Goal: Task Accomplishment & Management: Manage account settings

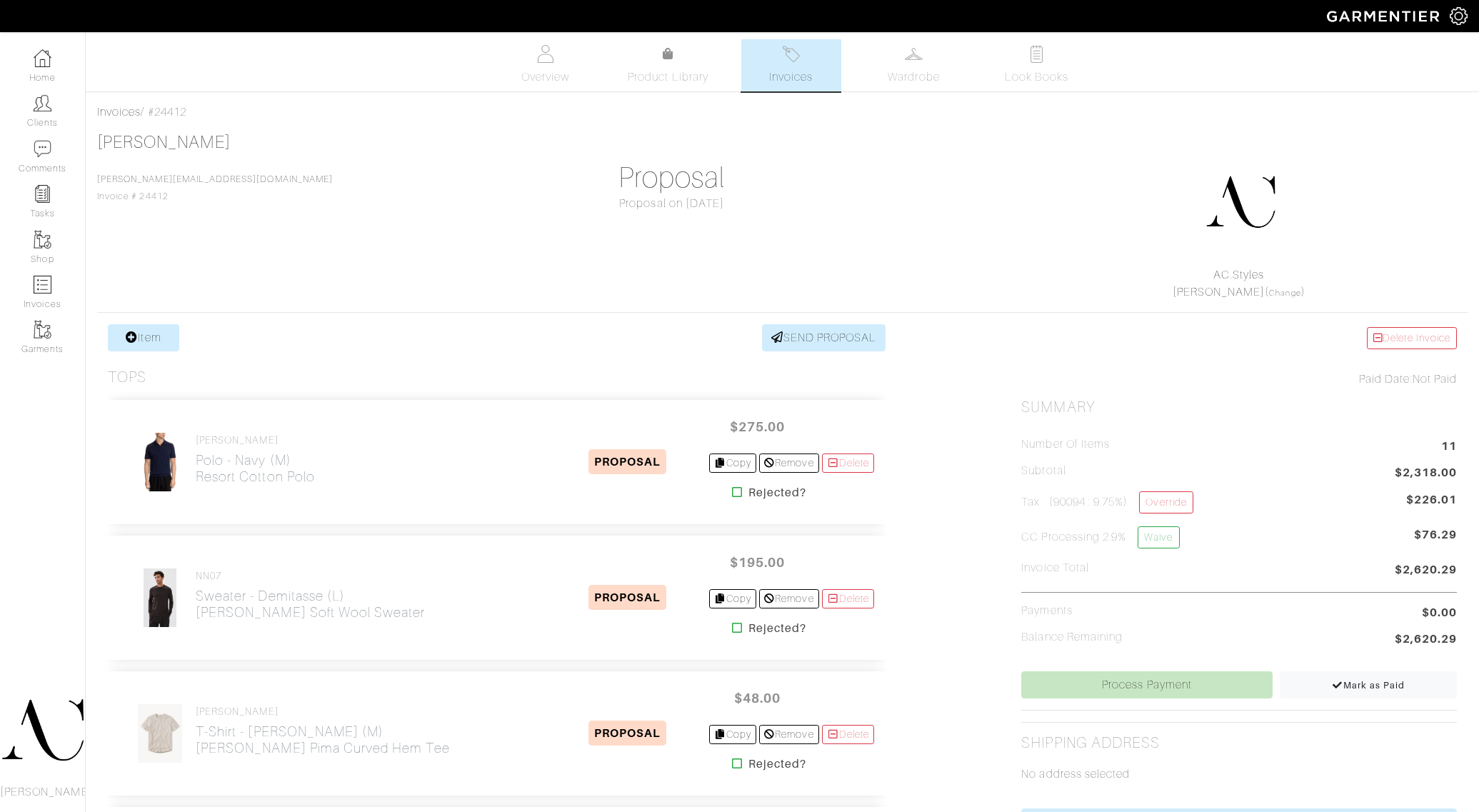
scroll to position [179, 0]
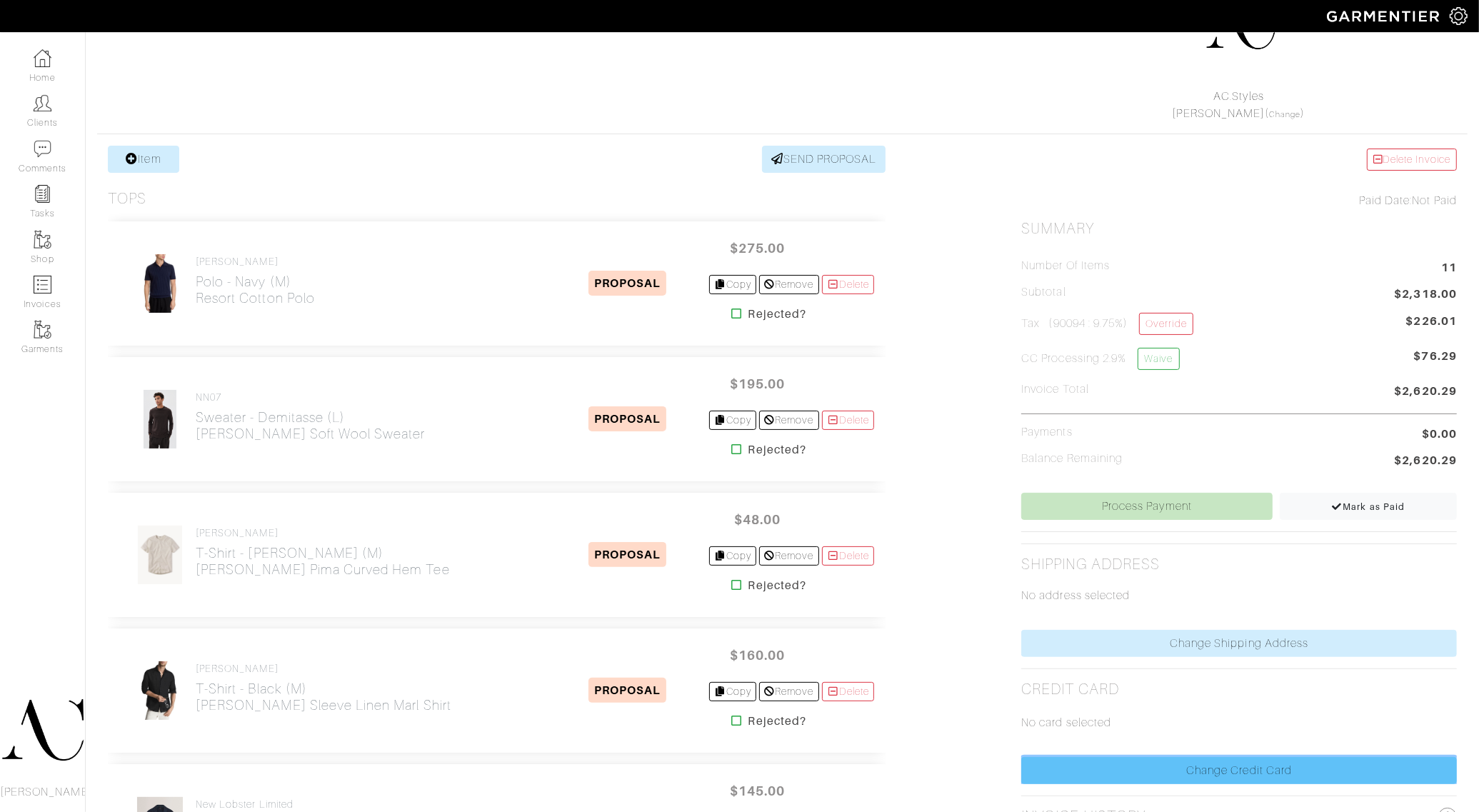
click at [1198, 773] on link "Change Credit Card" at bounding box center [1239, 770] width 436 height 27
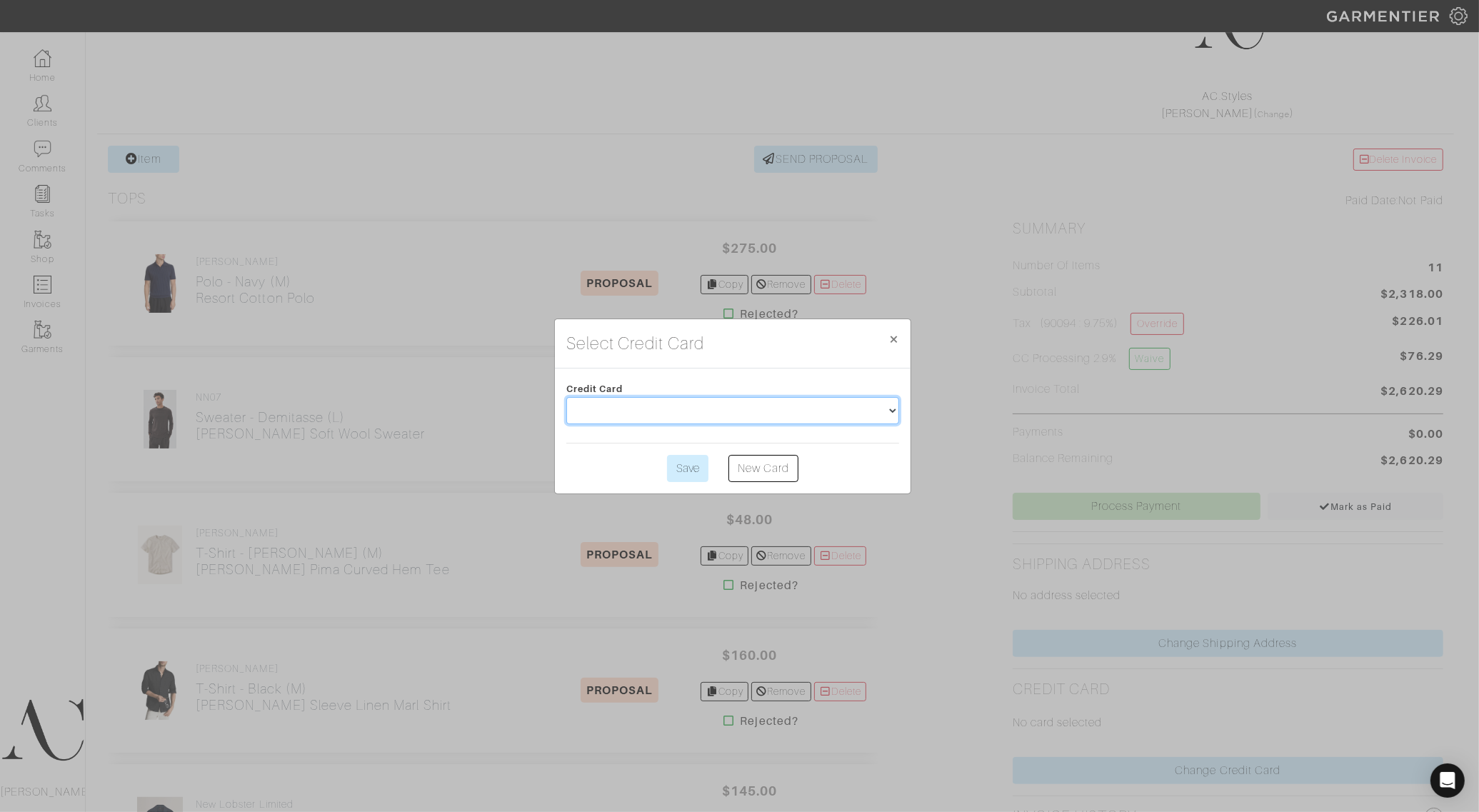
click at [778, 401] on select at bounding box center [733, 411] width 333 height 27
click at [976, 301] on div "Select Credit Card × Close Credit Card Save New Card" at bounding box center [740, 406] width 1479 height 812
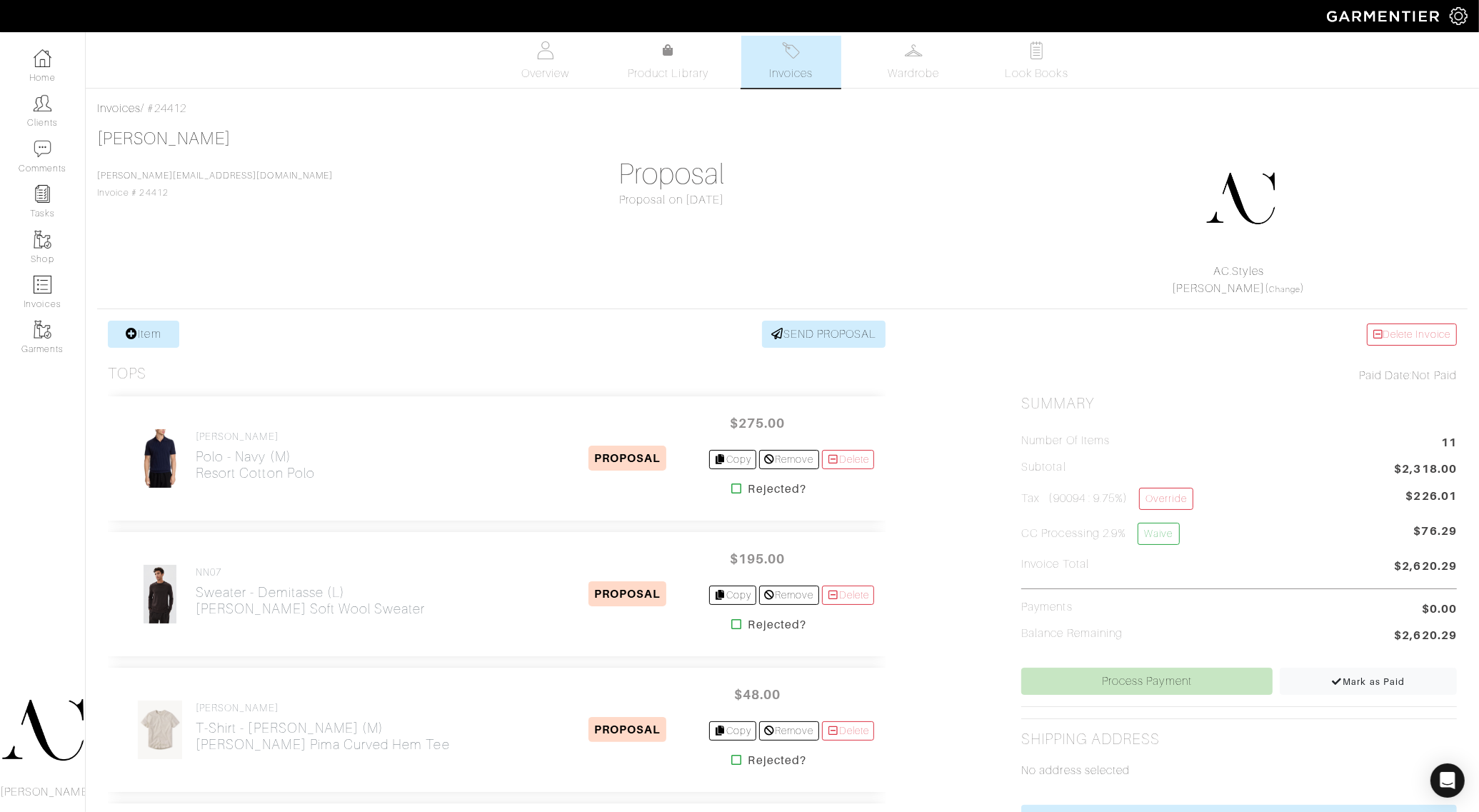
scroll to position [0, 0]
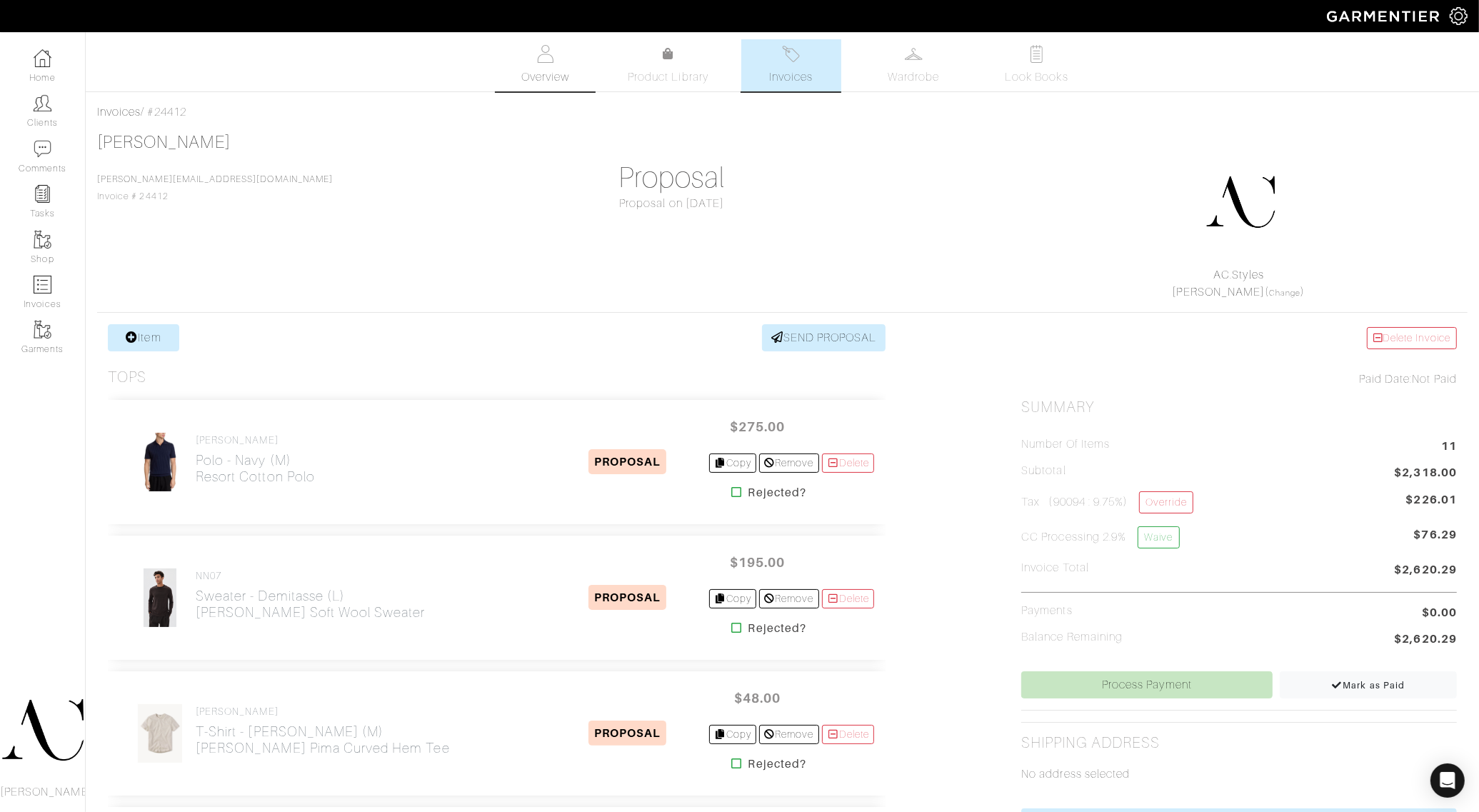
click at [525, 68] on span "Overview" at bounding box center [545, 77] width 48 height 17
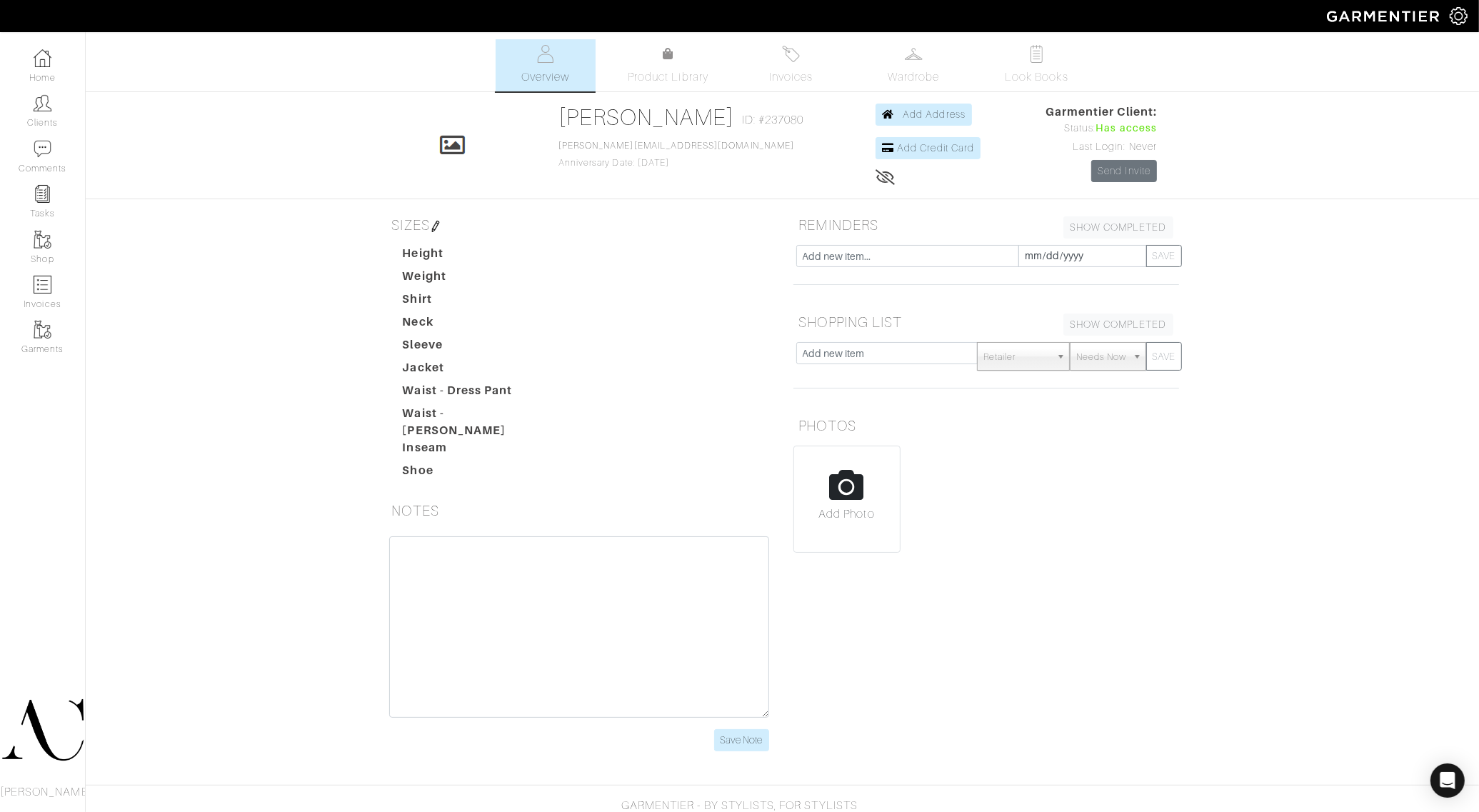
drag, startPoint x: 1132, startPoint y: 149, endPoint x: 1147, endPoint y: 149, distance: 15.0
click at [1147, 149] on div "Last Login: Never" at bounding box center [1101, 147] width 111 height 16
click at [1191, 155] on div "[PERSON_NAME] Overview Overview Product Library Invoices Wardrobe Look Books Ov…" at bounding box center [740, 404] width 1479 height 729
click at [1129, 173] on link "Send Invite" at bounding box center [1124, 171] width 66 height 22
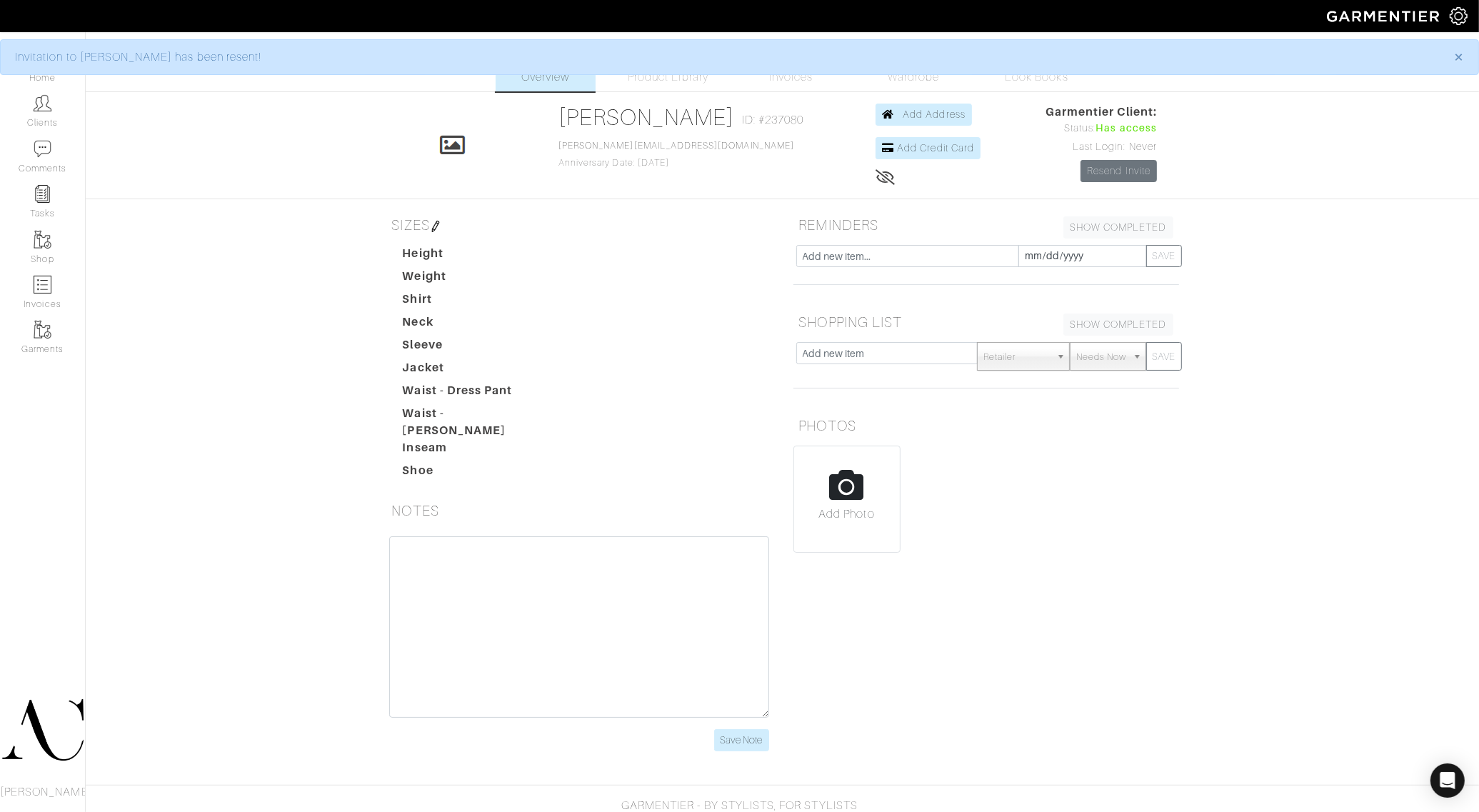
click at [1312, 157] on div "× Invitation to Tyler Turner has been resent! Tyler Turner Overview Overview Pr…" at bounding box center [740, 404] width 1479 height 729
click at [1462, 56] on span "×" at bounding box center [1458, 57] width 11 height 19
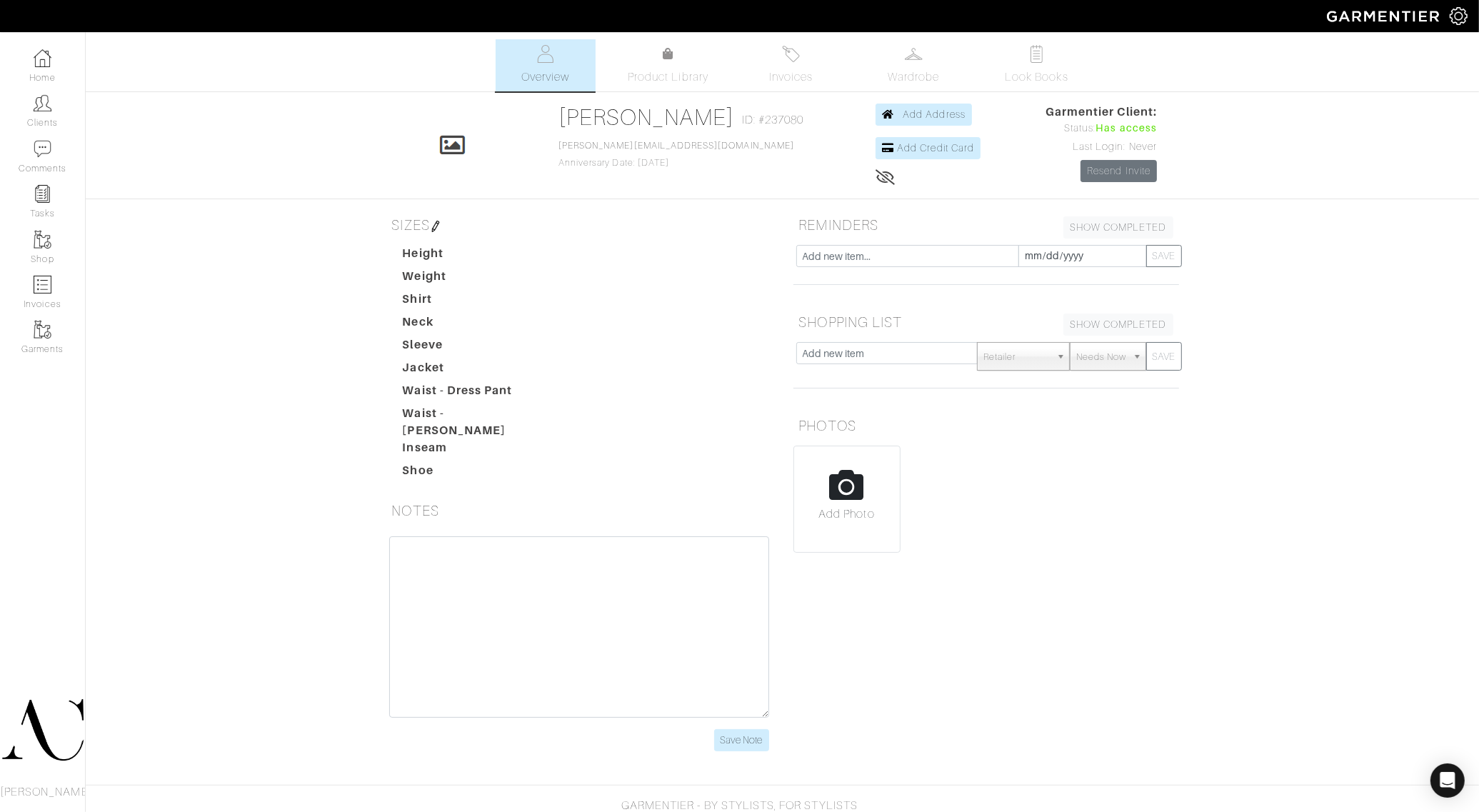
click at [1391, 147] on div "Tyler Turner Overview Overview Product Library Invoices Wardrobe Look Books Ove…" at bounding box center [740, 404] width 1479 height 729
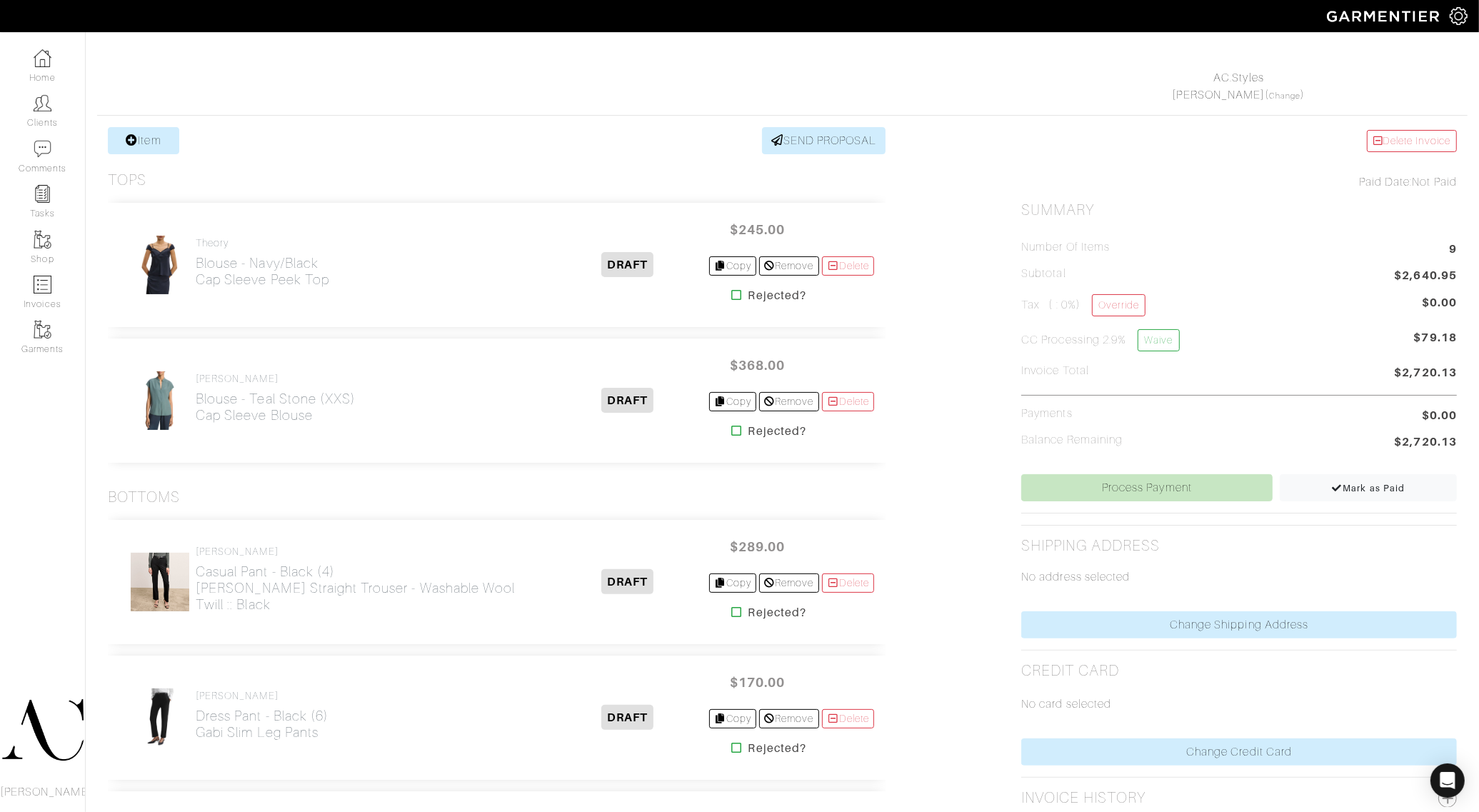
scroll to position [179, 0]
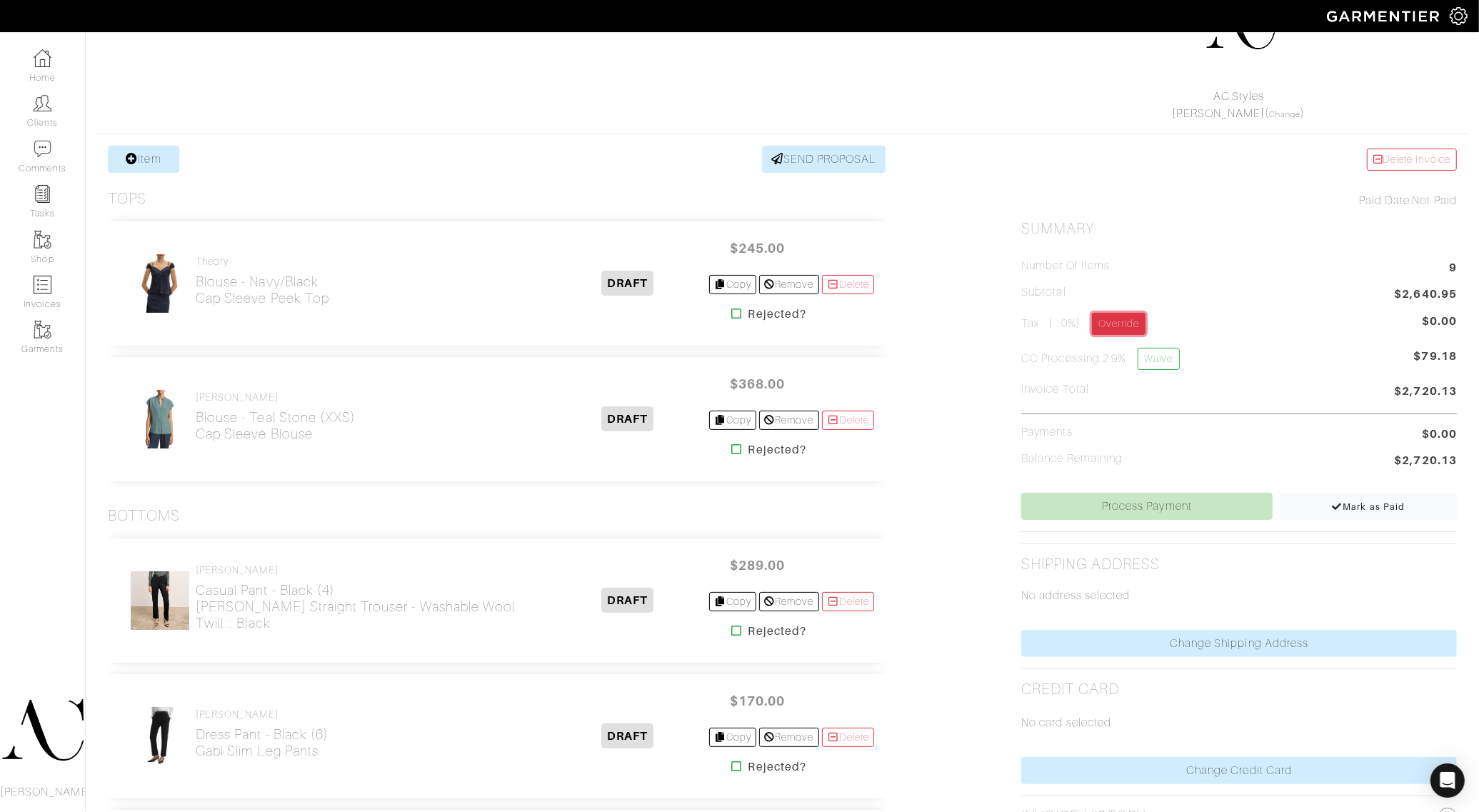
click at [1116, 332] on link "Override" at bounding box center [1119, 324] width 54 height 22
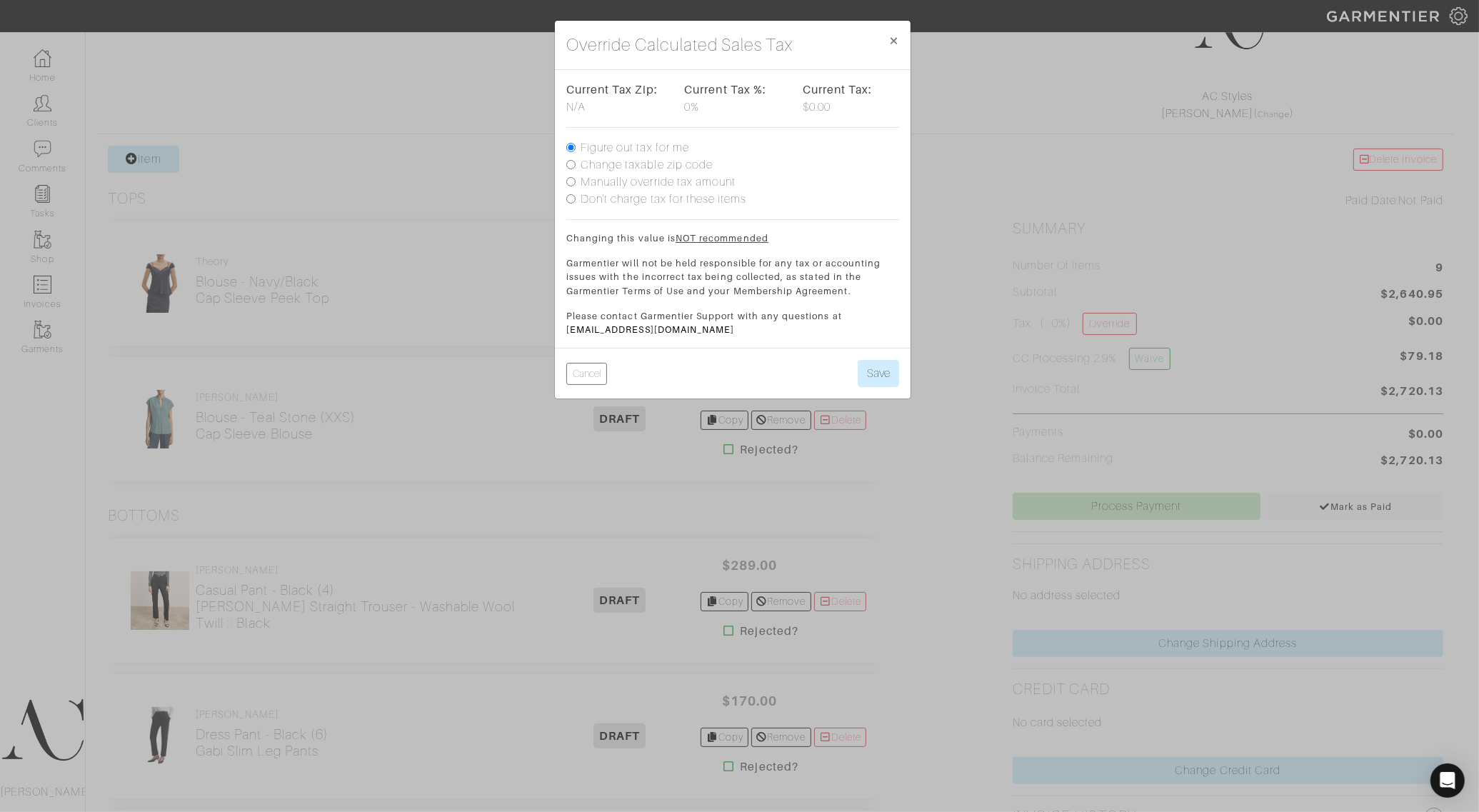
click at [632, 166] on label "Change taxable zip code" at bounding box center [647, 165] width 132 height 17
click at [576, 166] on input "Change taxable zip code" at bounding box center [571, 164] width 9 height 9
radio input "true"
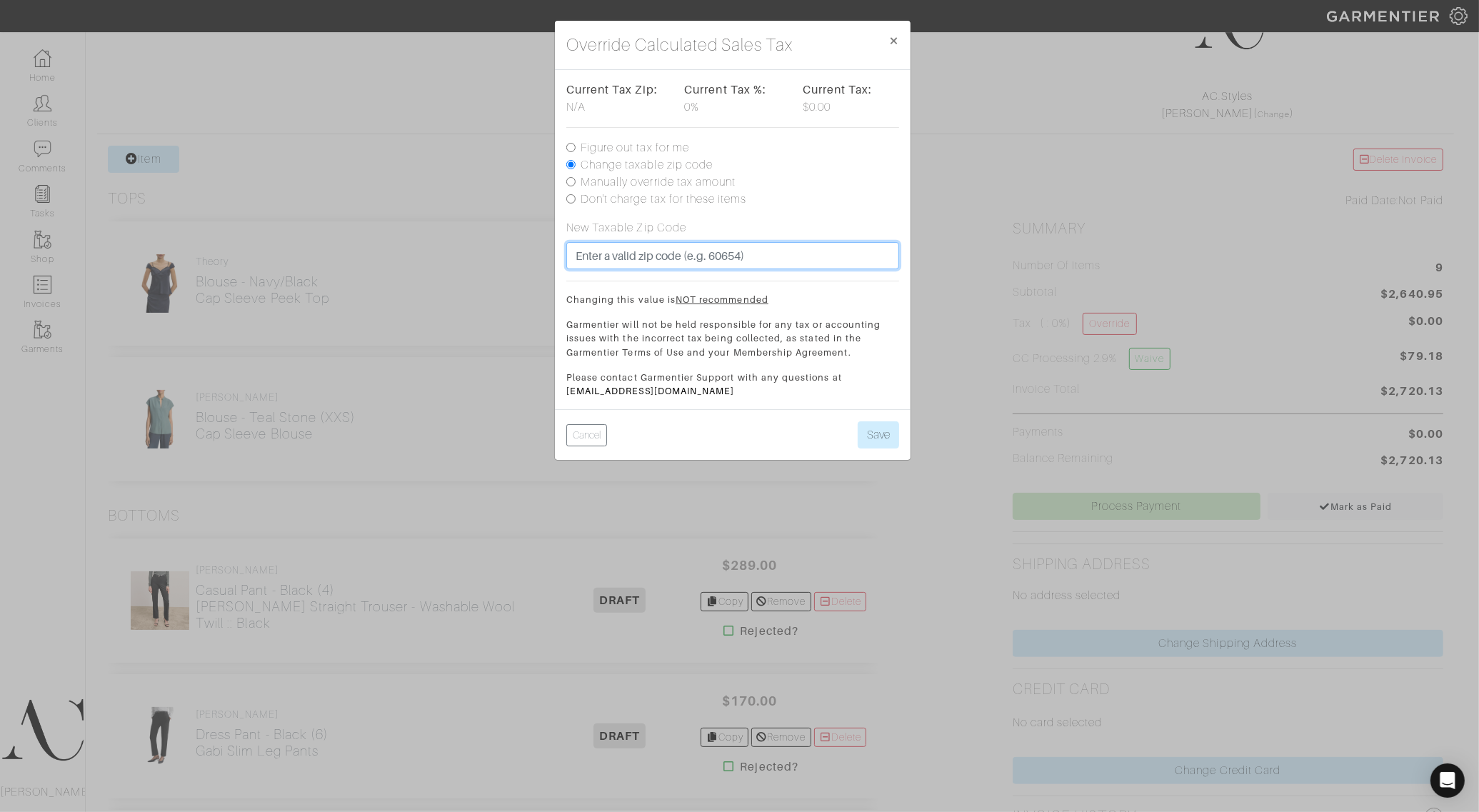
click at [608, 252] on input "text" at bounding box center [733, 256] width 333 height 27
type input "94110"
click at [858, 421] on button "Save" at bounding box center [879, 435] width 42 height 27
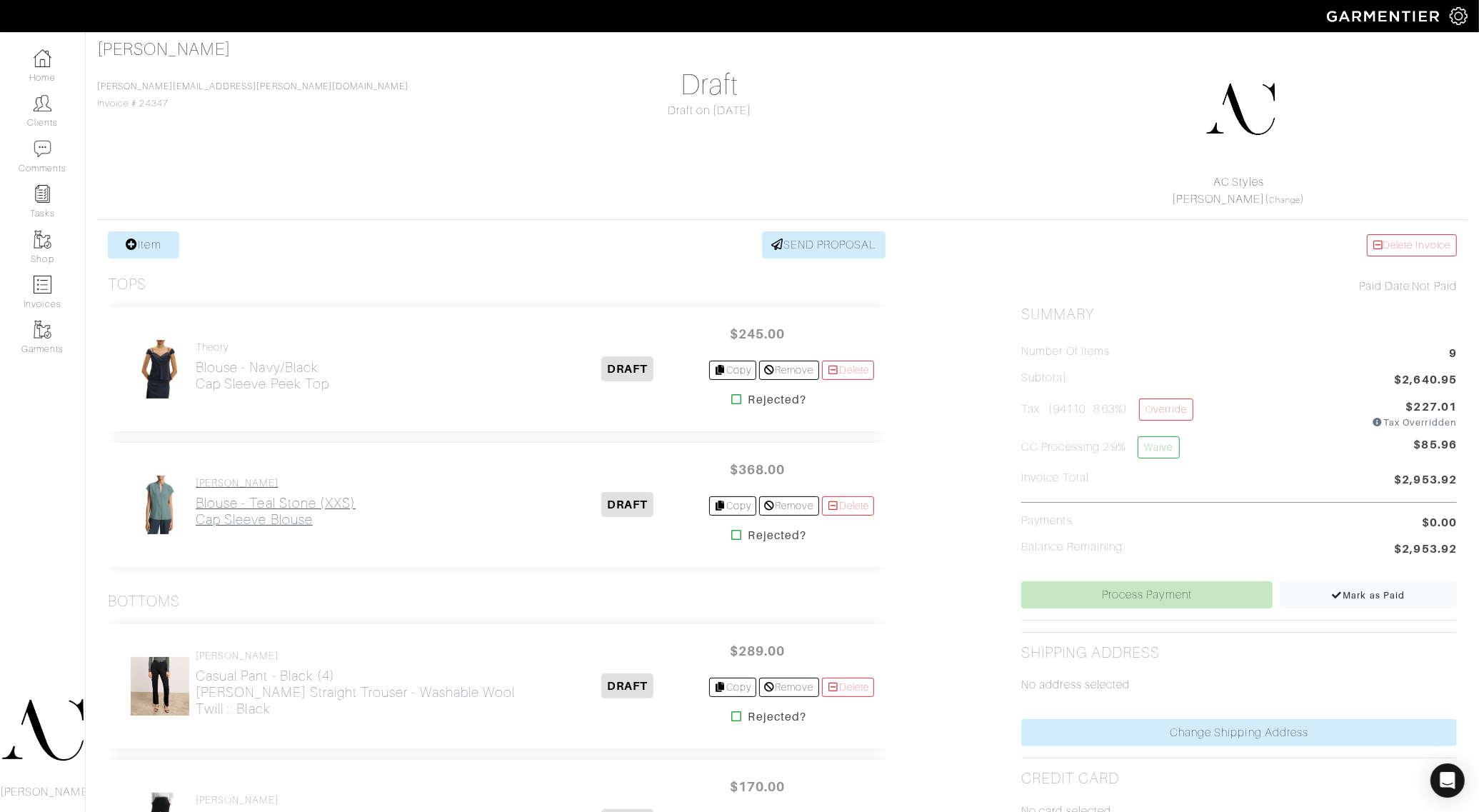
scroll to position [89, 0]
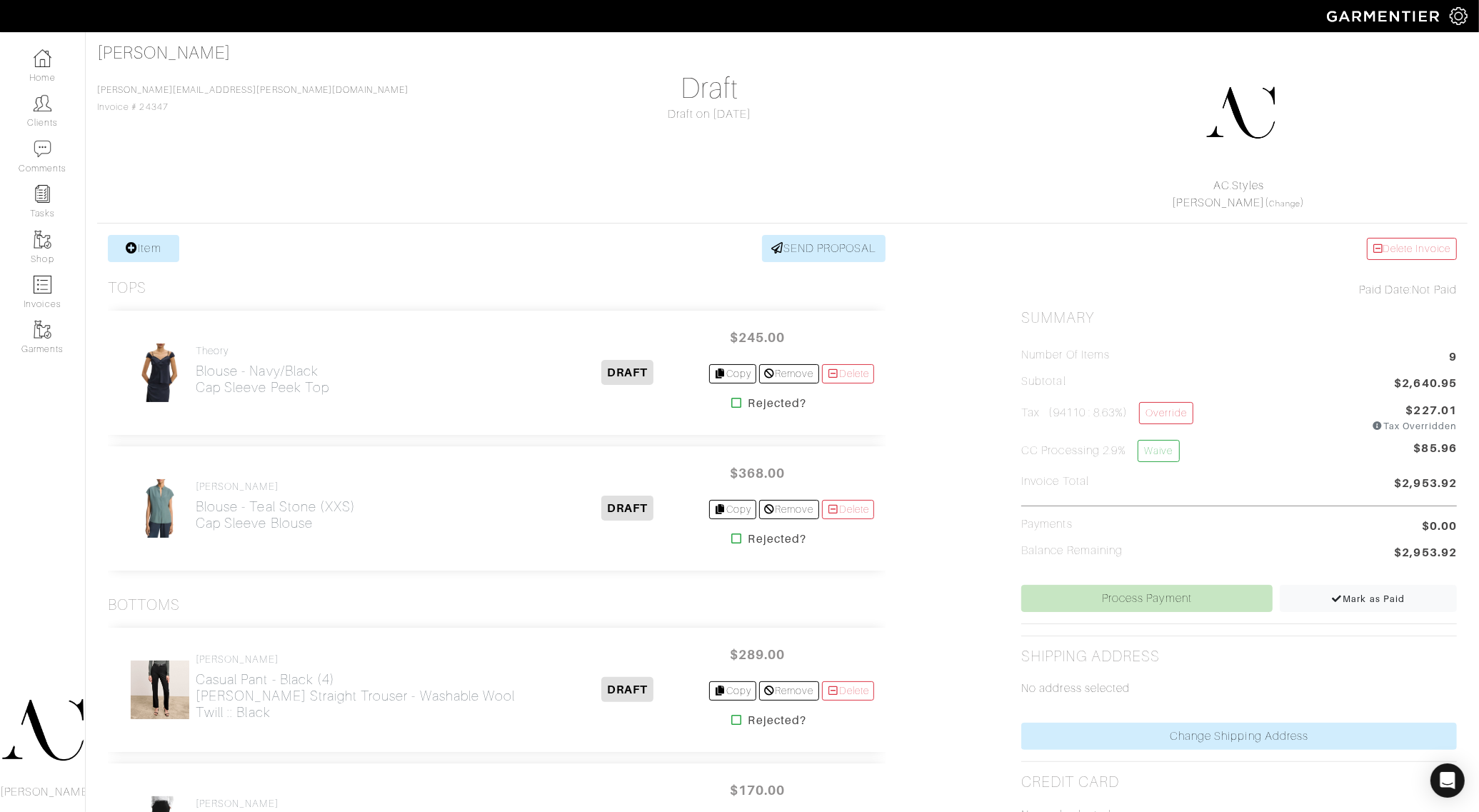
click at [732, 540] on icon at bounding box center [737, 538] width 11 height 11
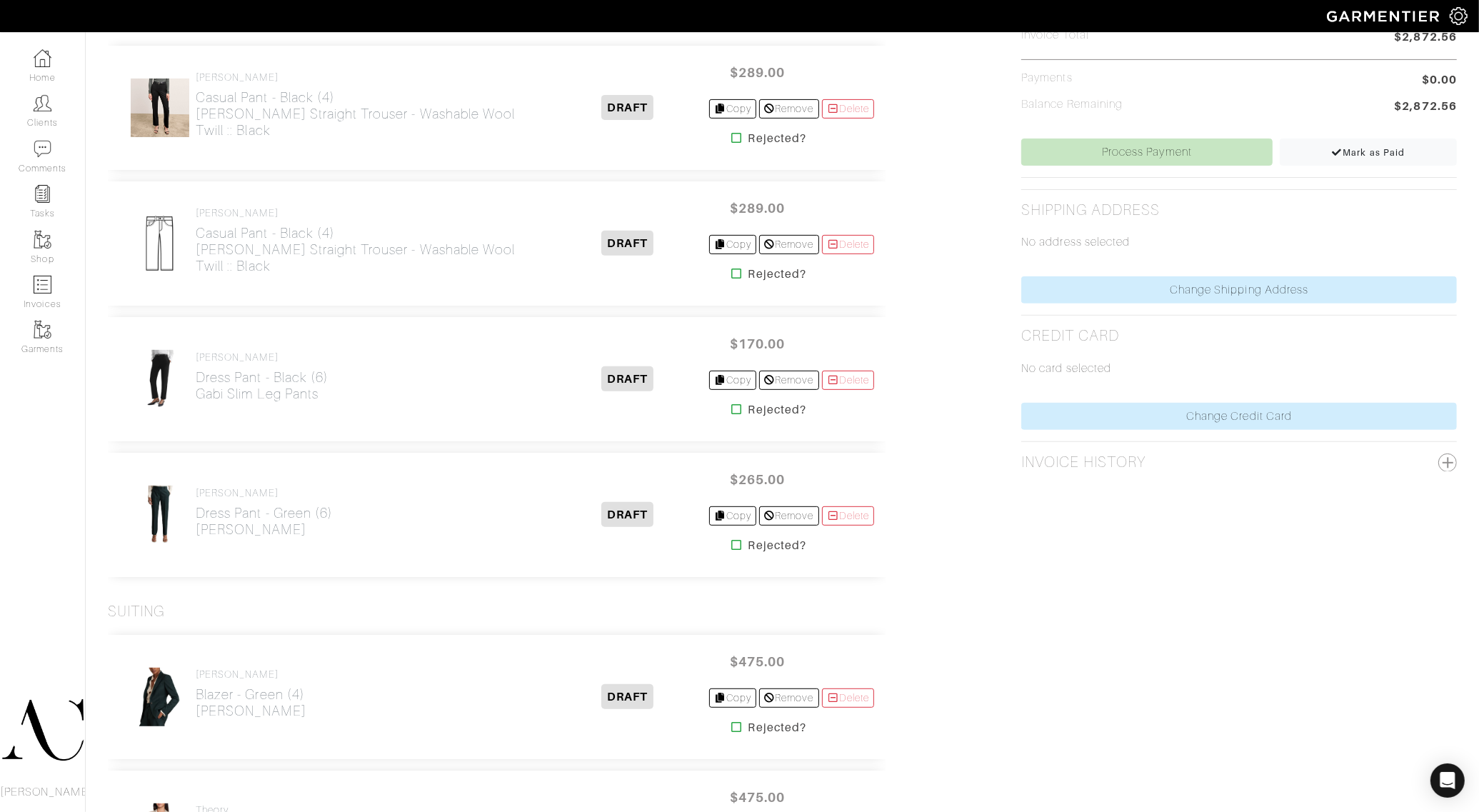
scroll to position [536, 0]
drag, startPoint x: 844, startPoint y: 251, endPoint x: 812, endPoint y: 58, distance: 195.6
click at [844, 251] on link "Delete" at bounding box center [849, 244] width 53 height 19
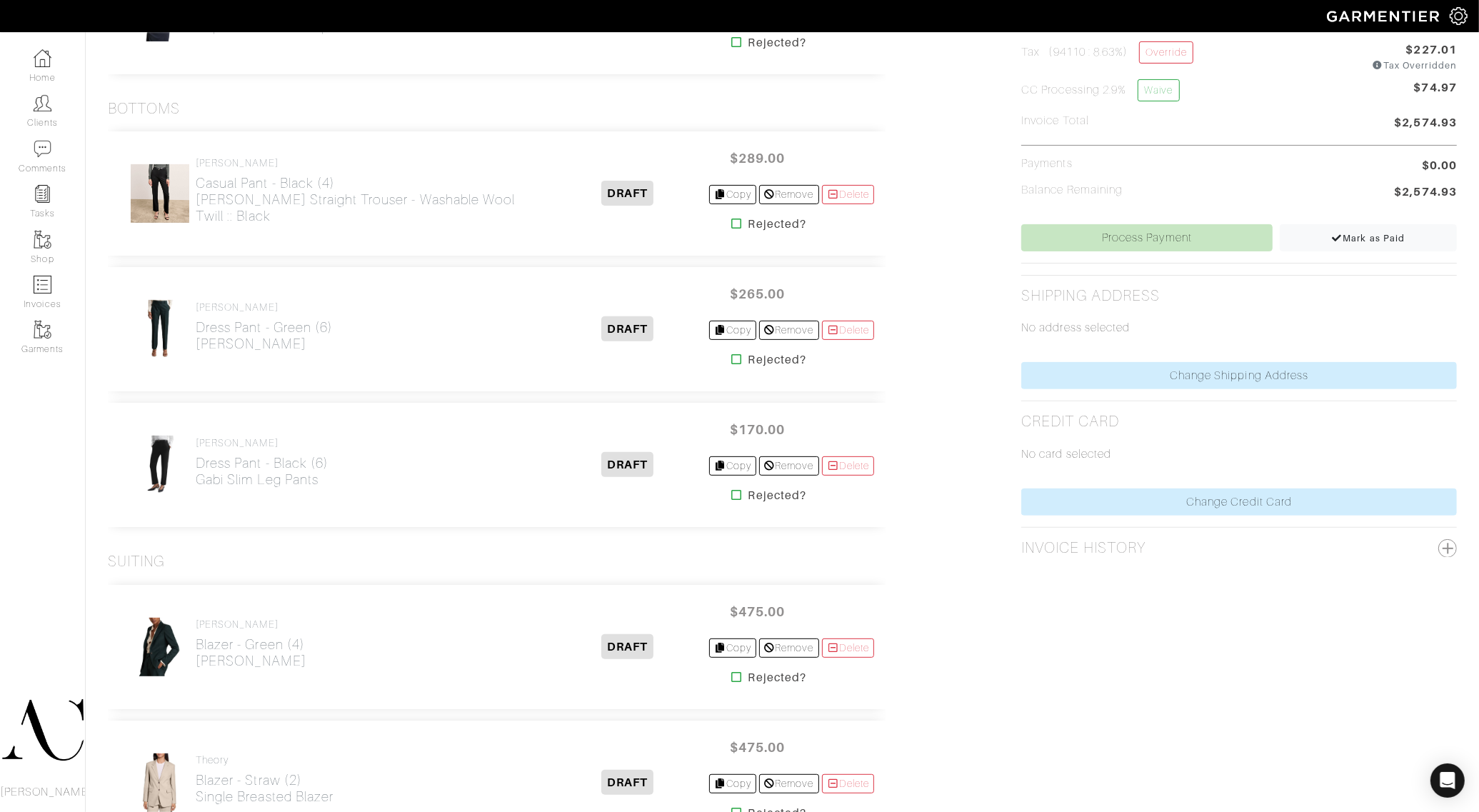
scroll to position [447, 0]
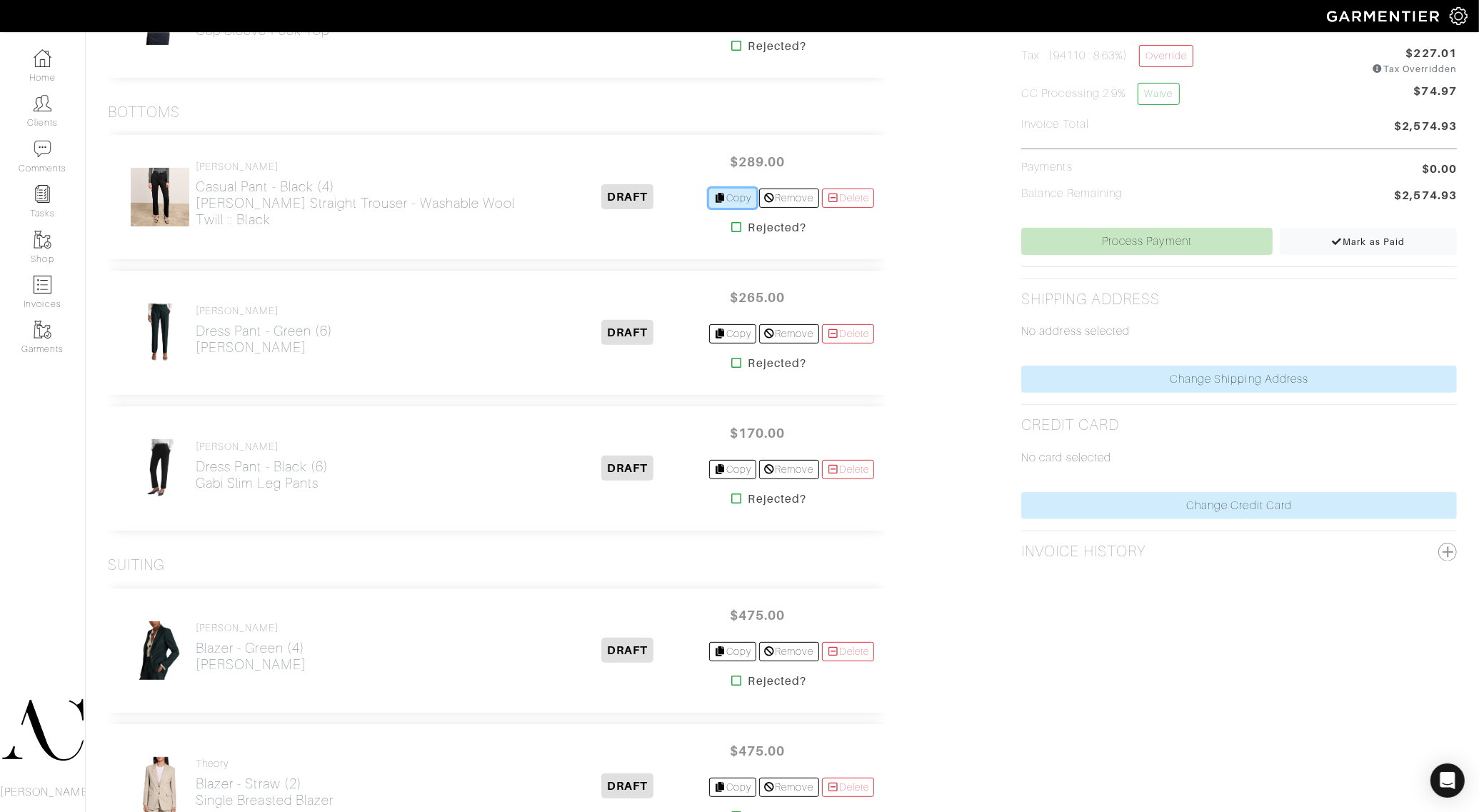
click at [714, 199] on icon at bounding box center [721, 198] width 13 height 10
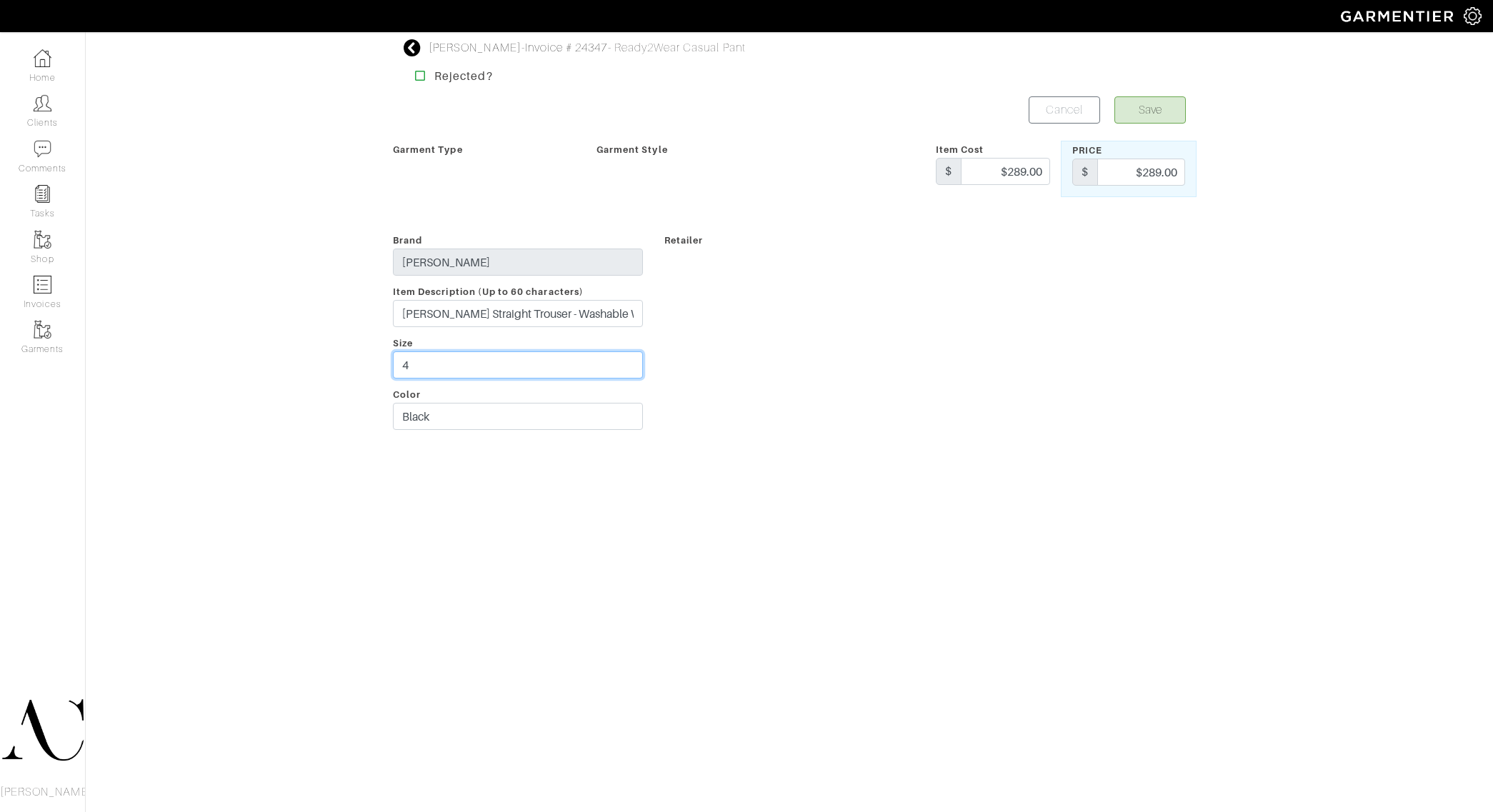
click at [372, 355] on div "Sonia Kastner - Invoice # 24347 - Ready2Wear Casual Pant Rejected? Save Cancel …" at bounding box center [746, 238] width 1493 height 398
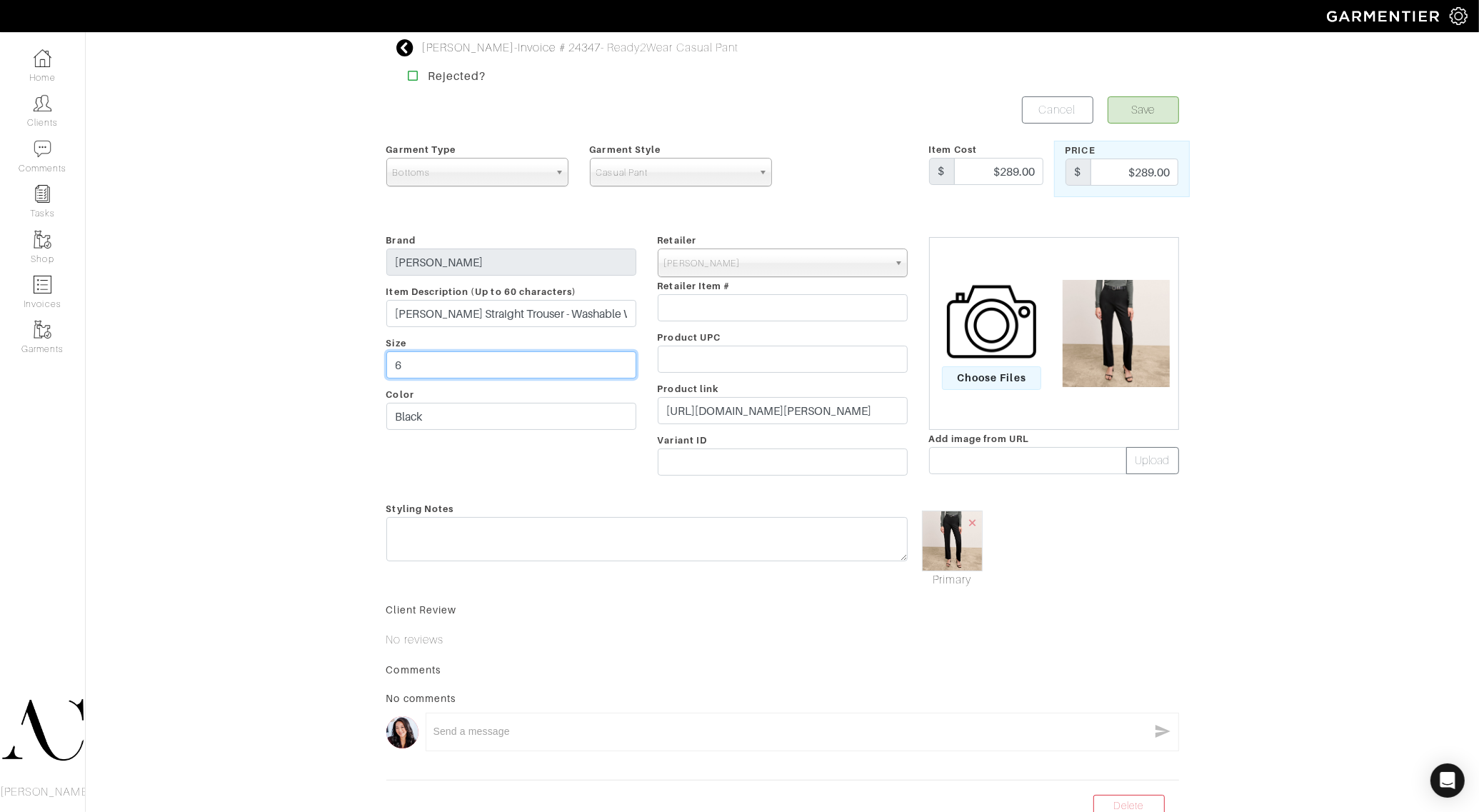
type input "6"
click at [1140, 101] on button "Save" at bounding box center [1143, 110] width 71 height 27
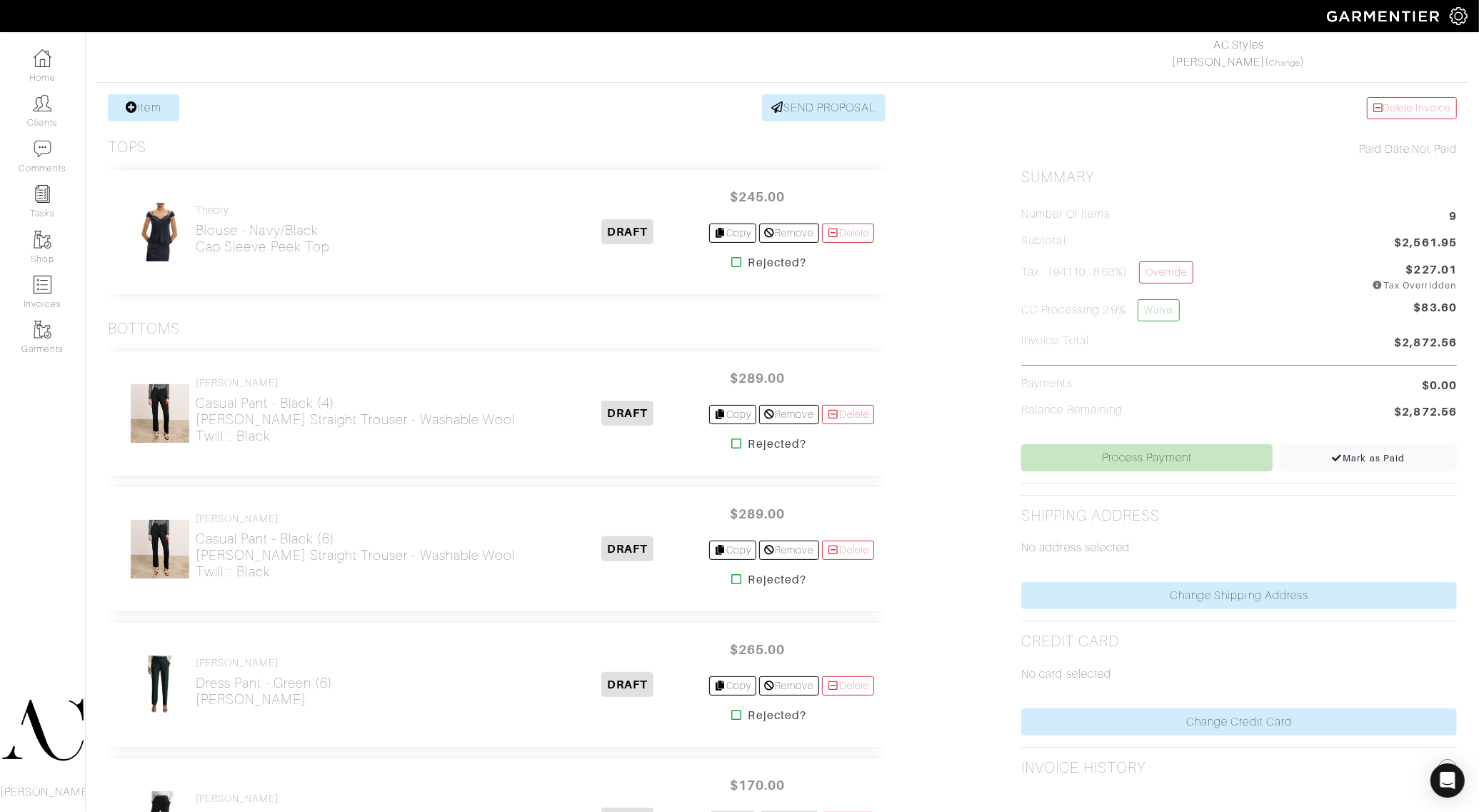
scroll to position [268, 0]
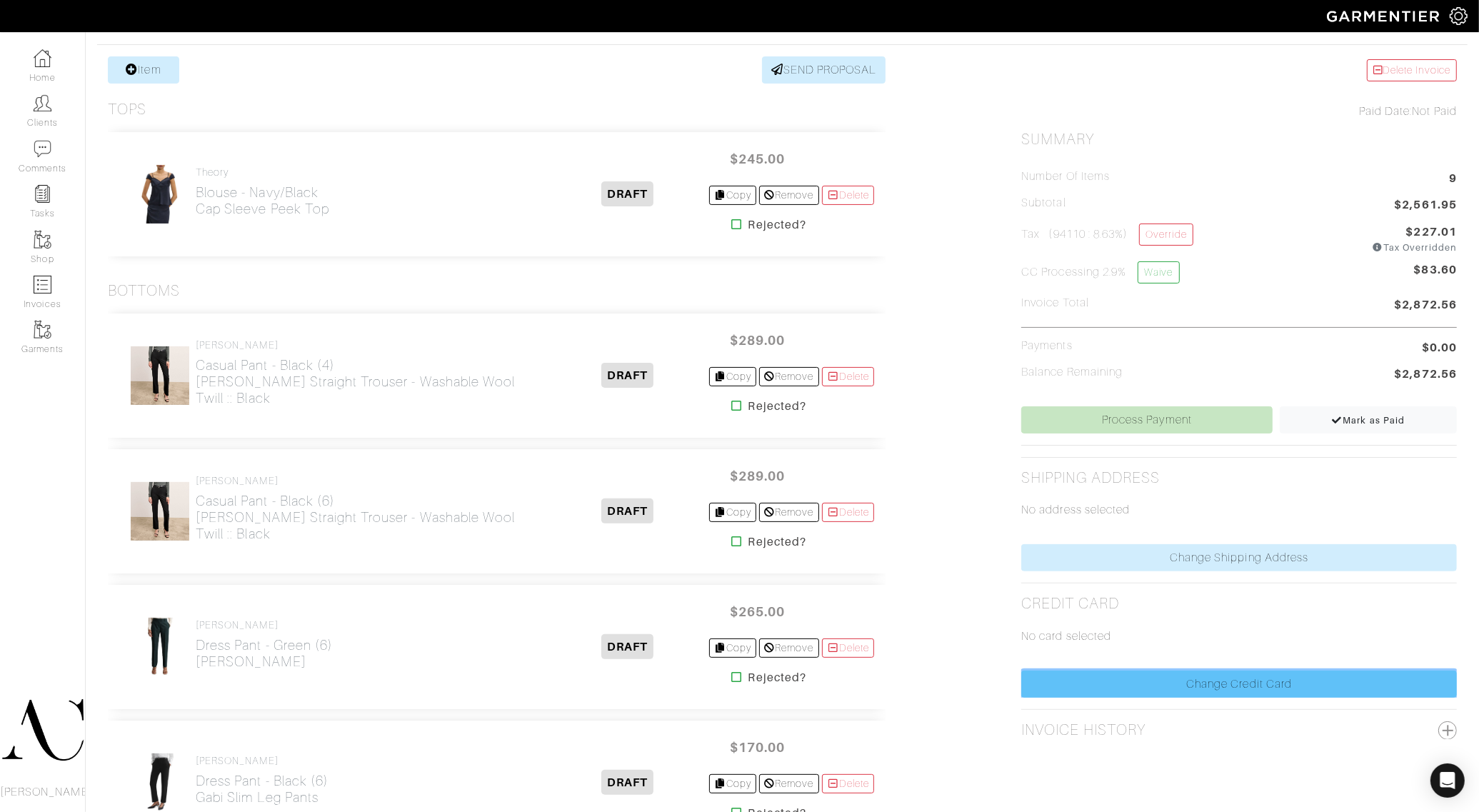
click at [1196, 696] on link "Change Credit Card" at bounding box center [1239, 684] width 436 height 27
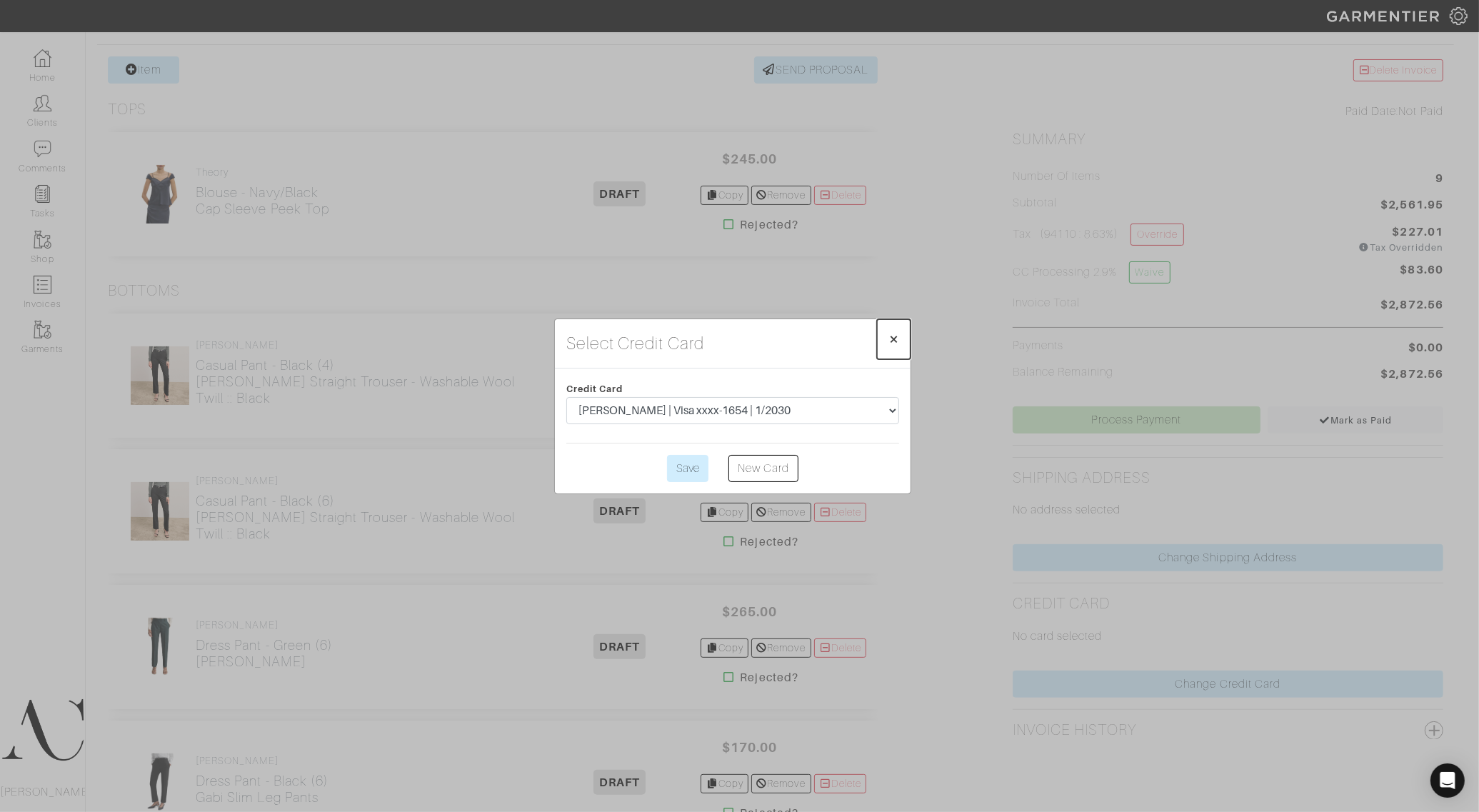
click at [895, 338] on span "×" at bounding box center [893, 339] width 11 height 19
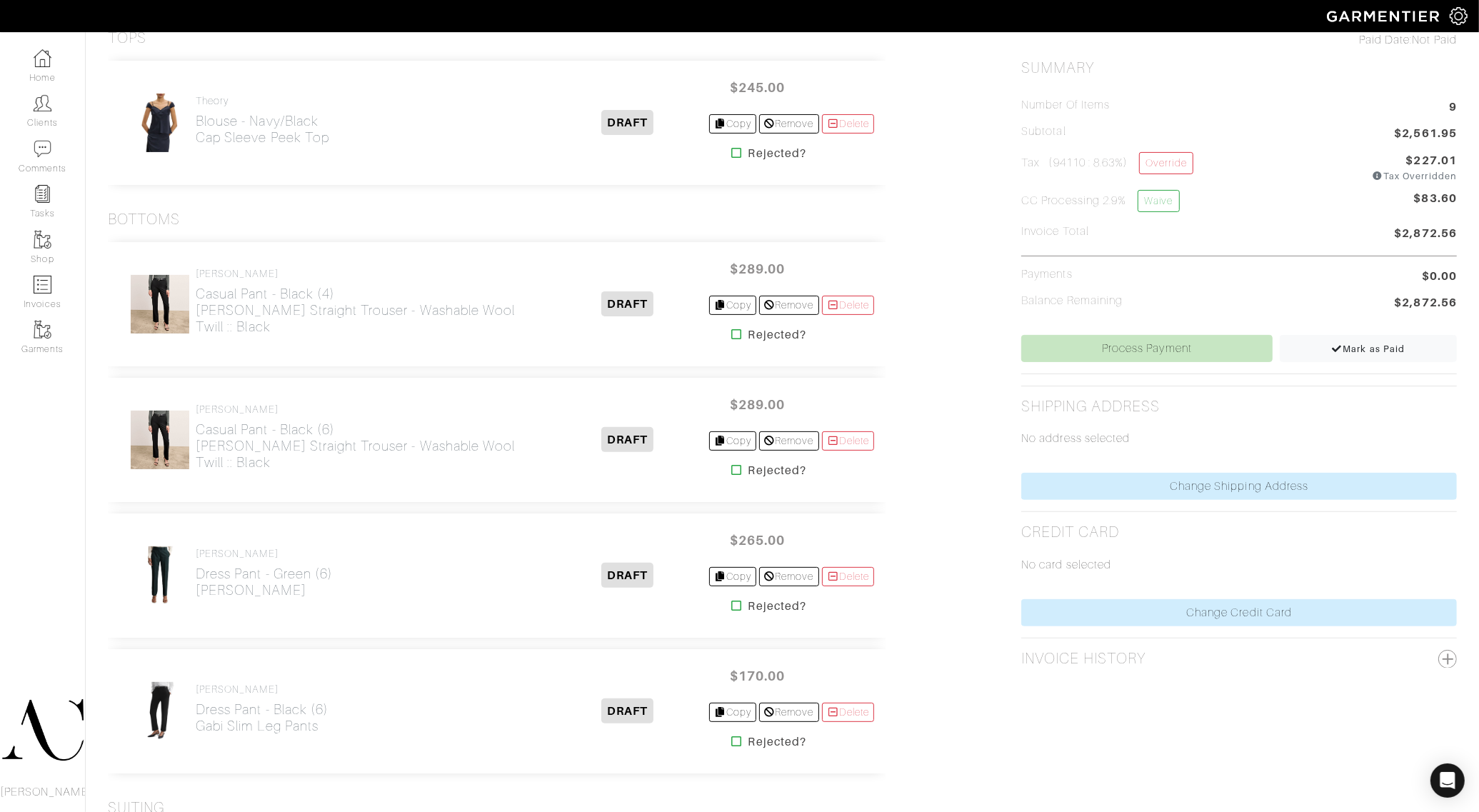
scroll to position [0, 0]
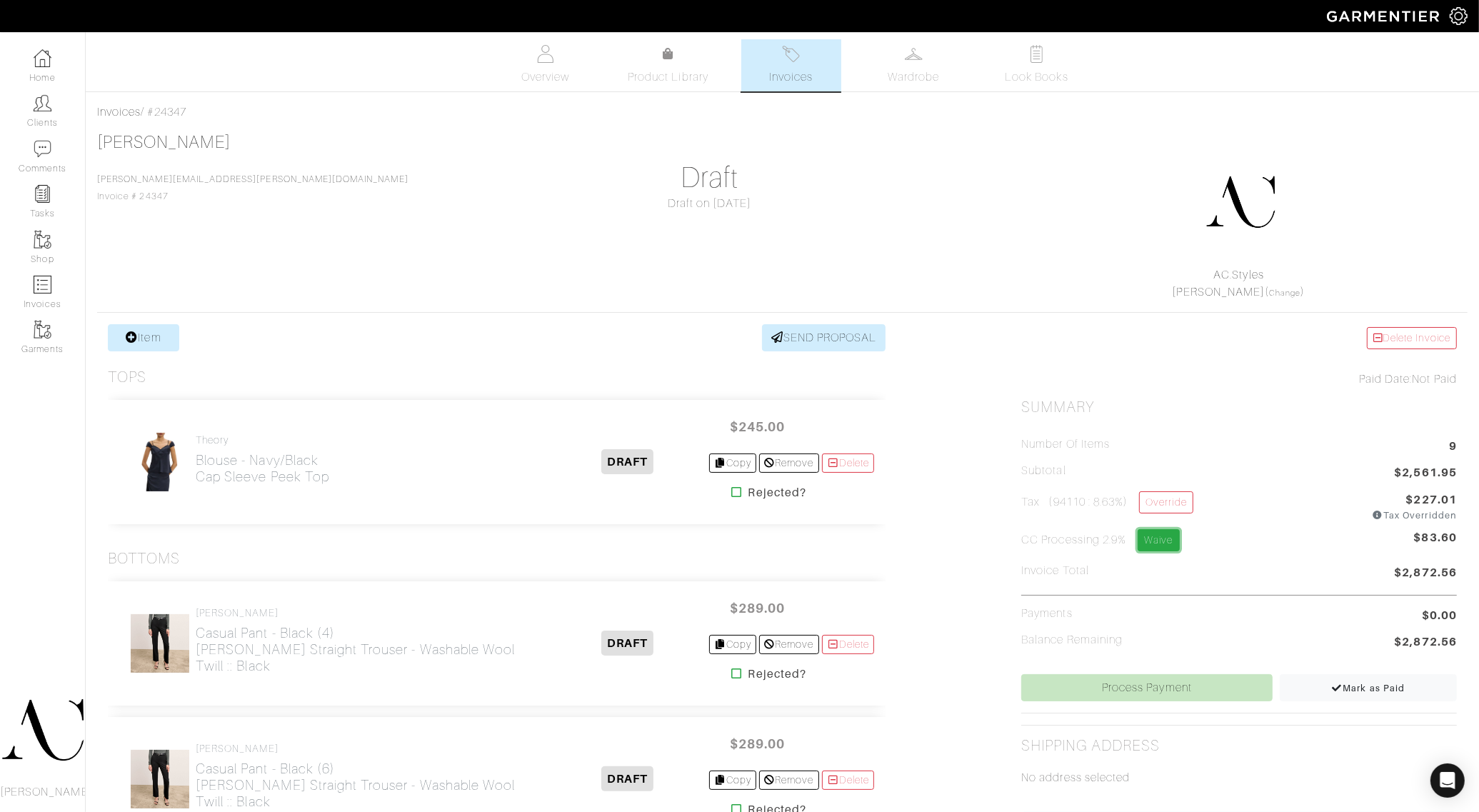
click at [1158, 534] on link "Waive" at bounding box center [1159, 540] width 42 height 22
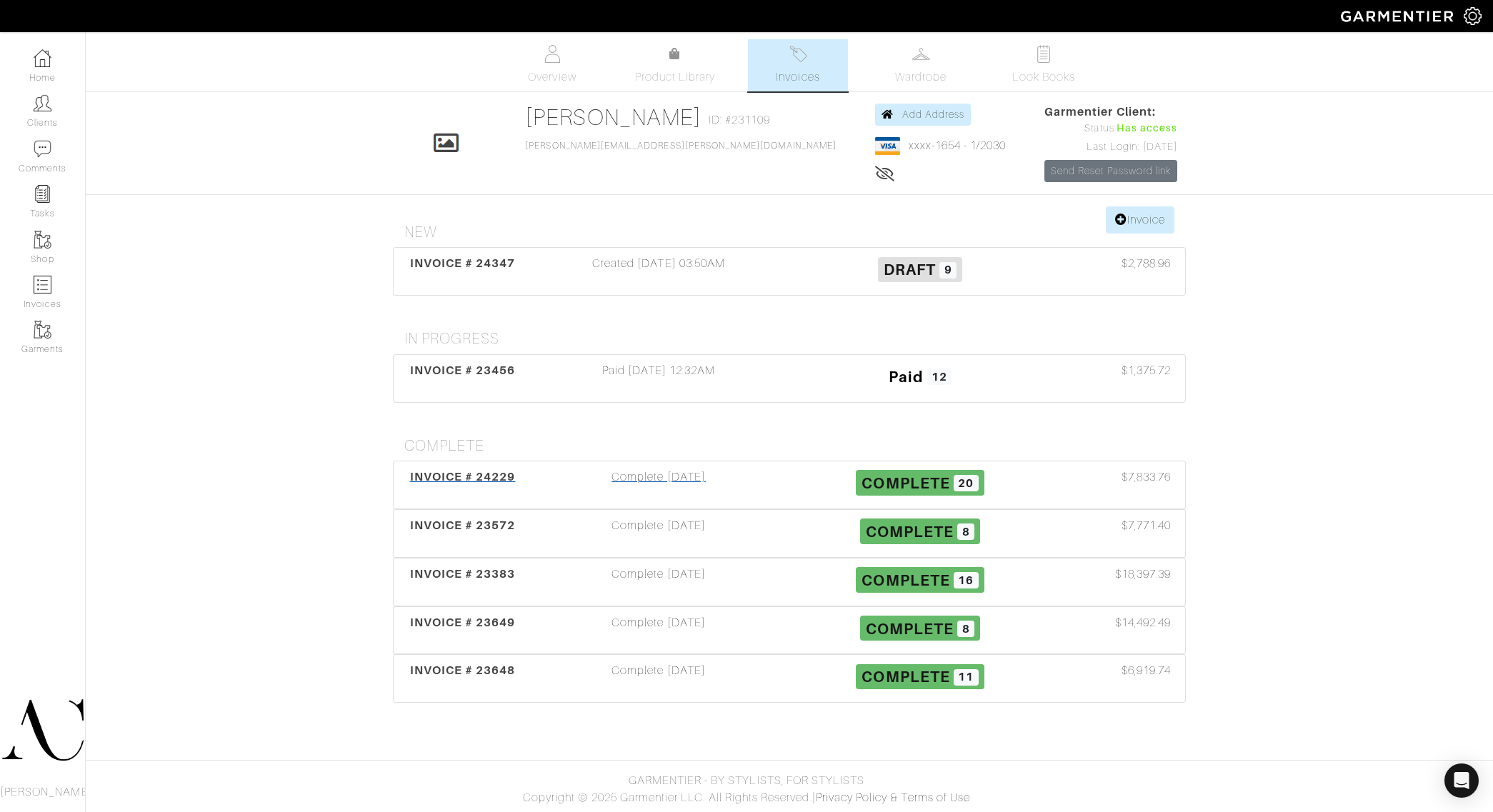
click at [539, 498] on div "Complete [DATE]" at bounding box center [659, 485] width 261 height 33
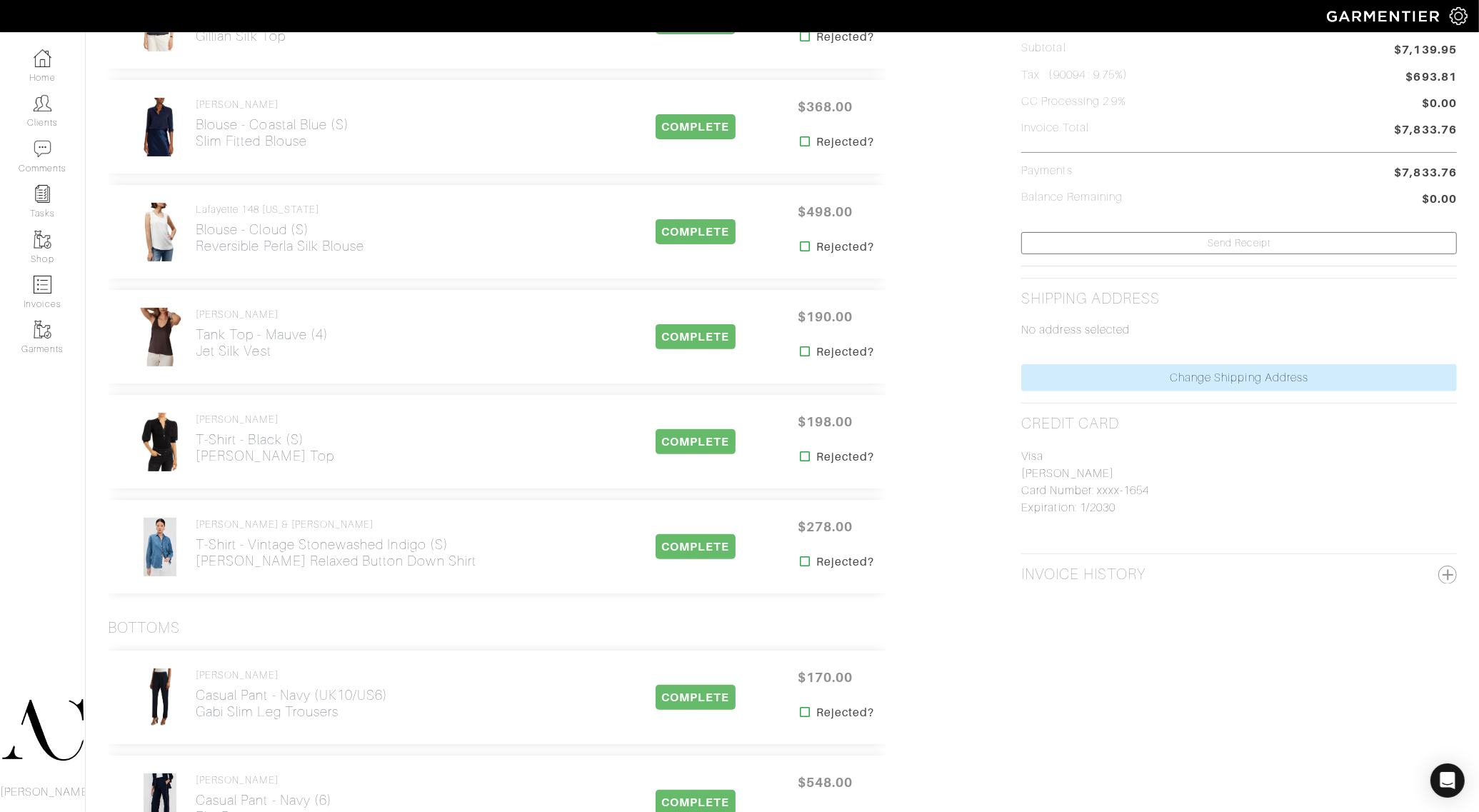
scroll to position [5293, 0]
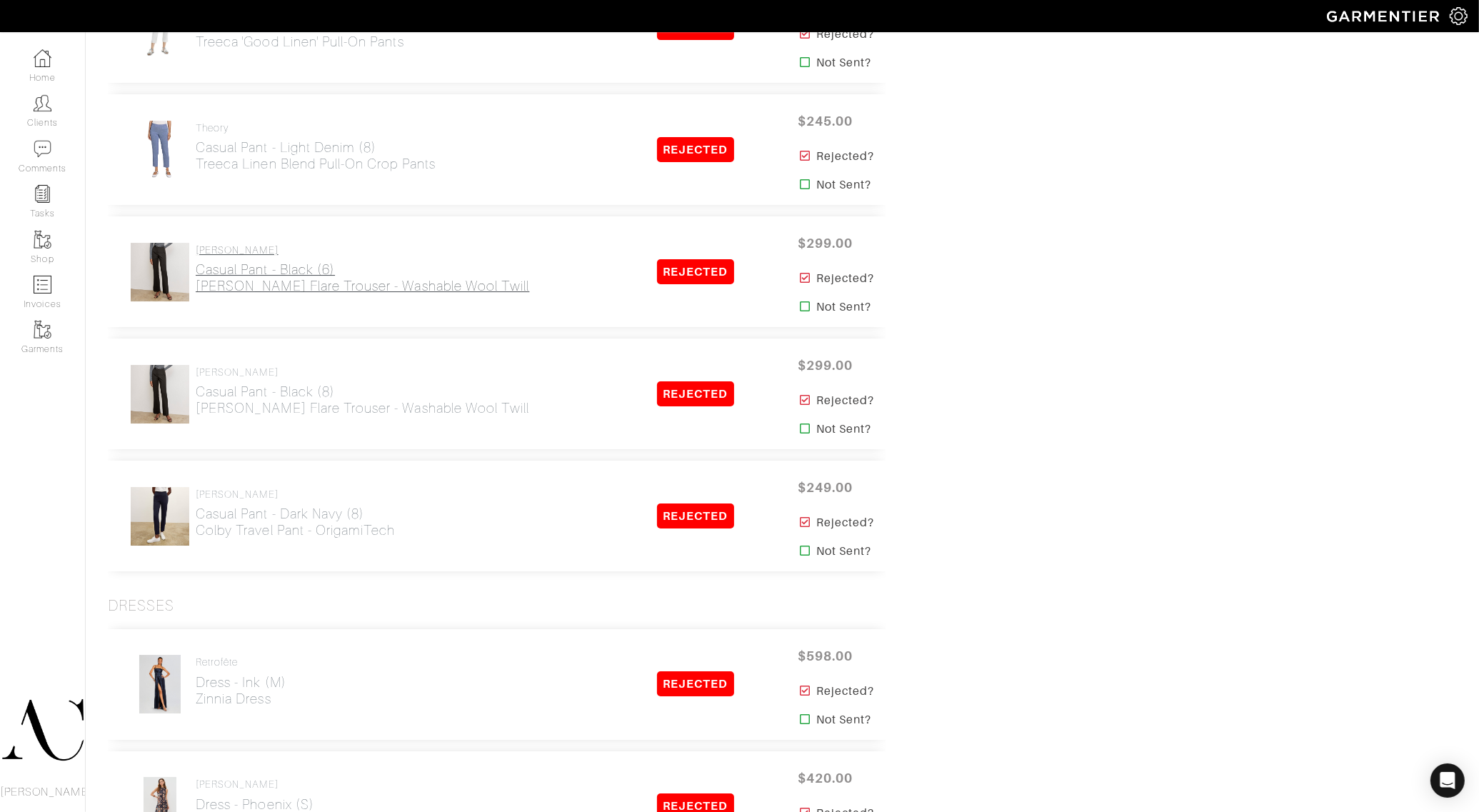
click at [277, 282] on h2 "Casual Pant - Black (6) Horton Flare Trouser - Washable Wool Twill" at bounding box center [363, 278] width 334 height 33
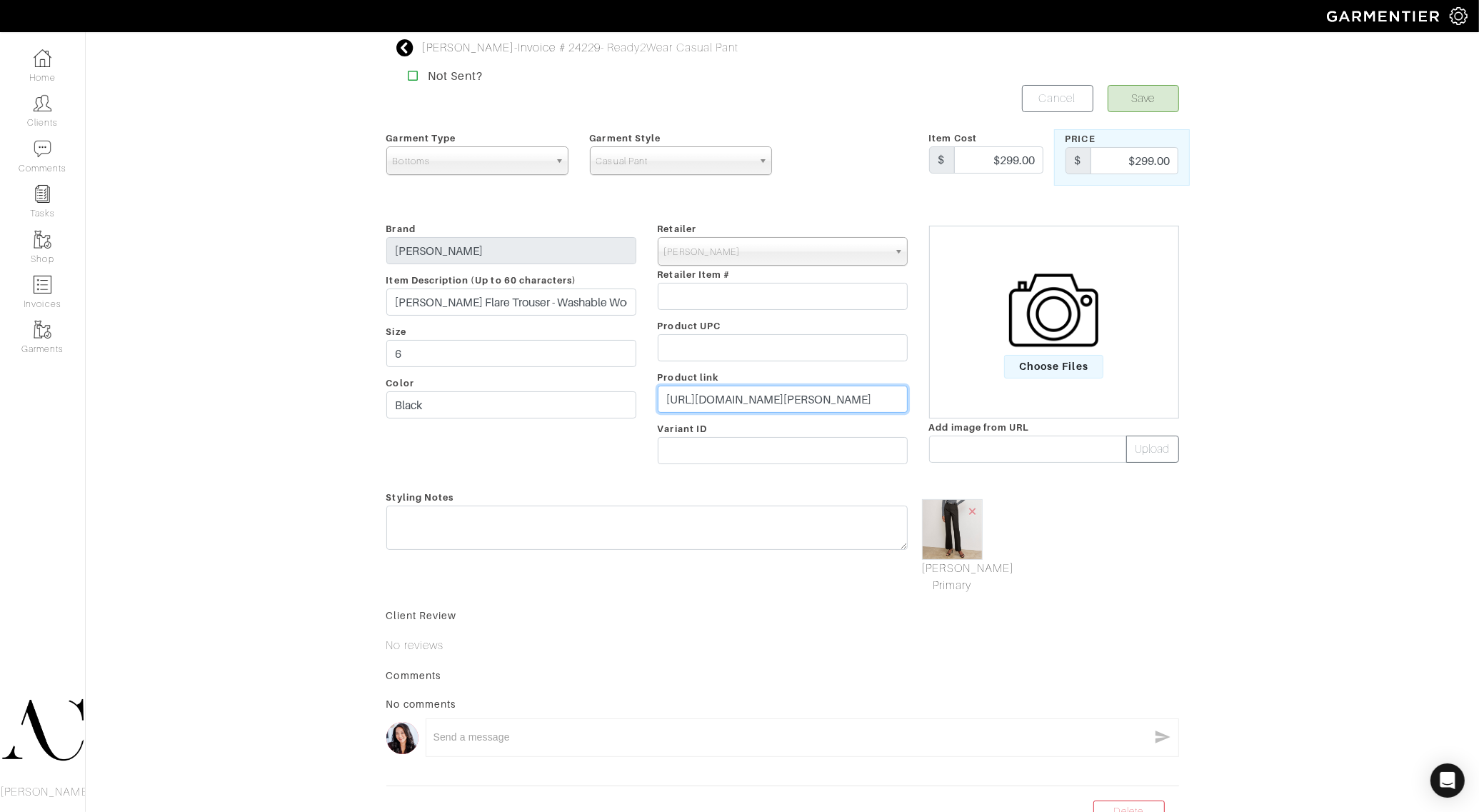
click at [759, 398] on input "https://mmlafleur.com/products/horton-pant-washable-wool-twill-black?_pos=2&_si…" at bounding box center [783, 399] width 250 height 27
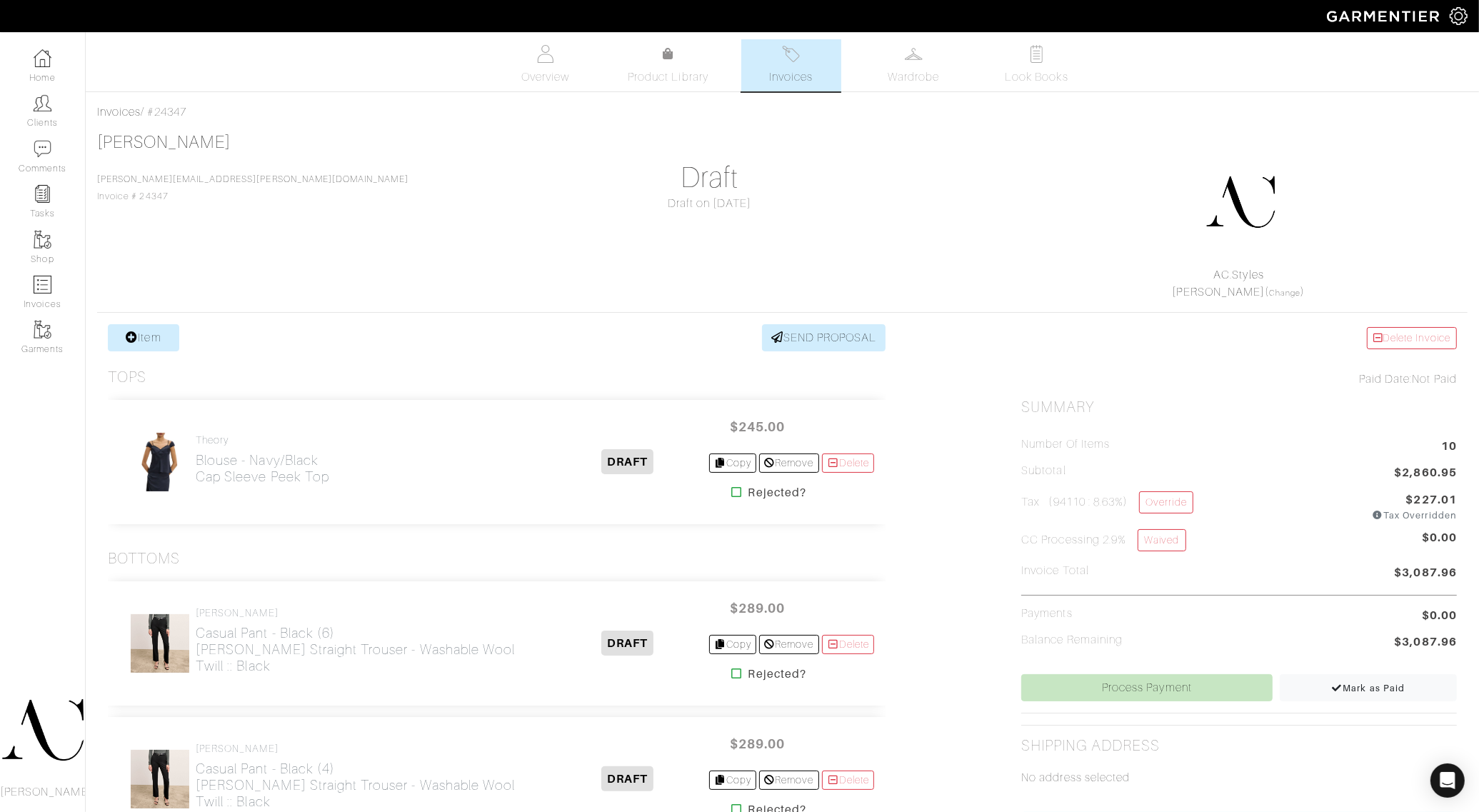
click at [946, 253] on div "[PERSON_NAME] [PERSON_NAME][EMAIL_ADDRESS][PERSON_NAME][DOMAIN_NAME] Invoice # …" at bounding box center [782, 216] width 1371 height 169
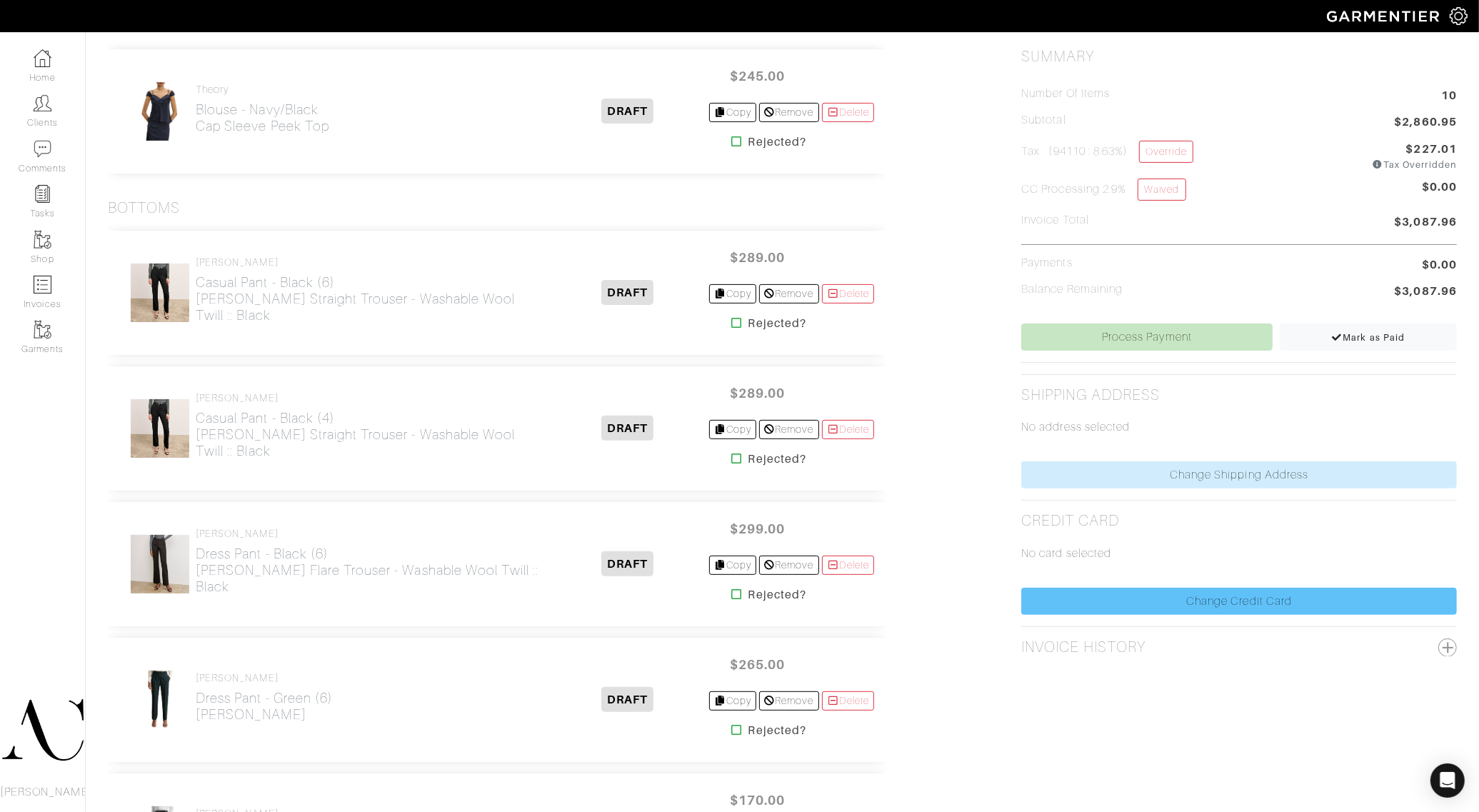
scroll to position [357, 0]
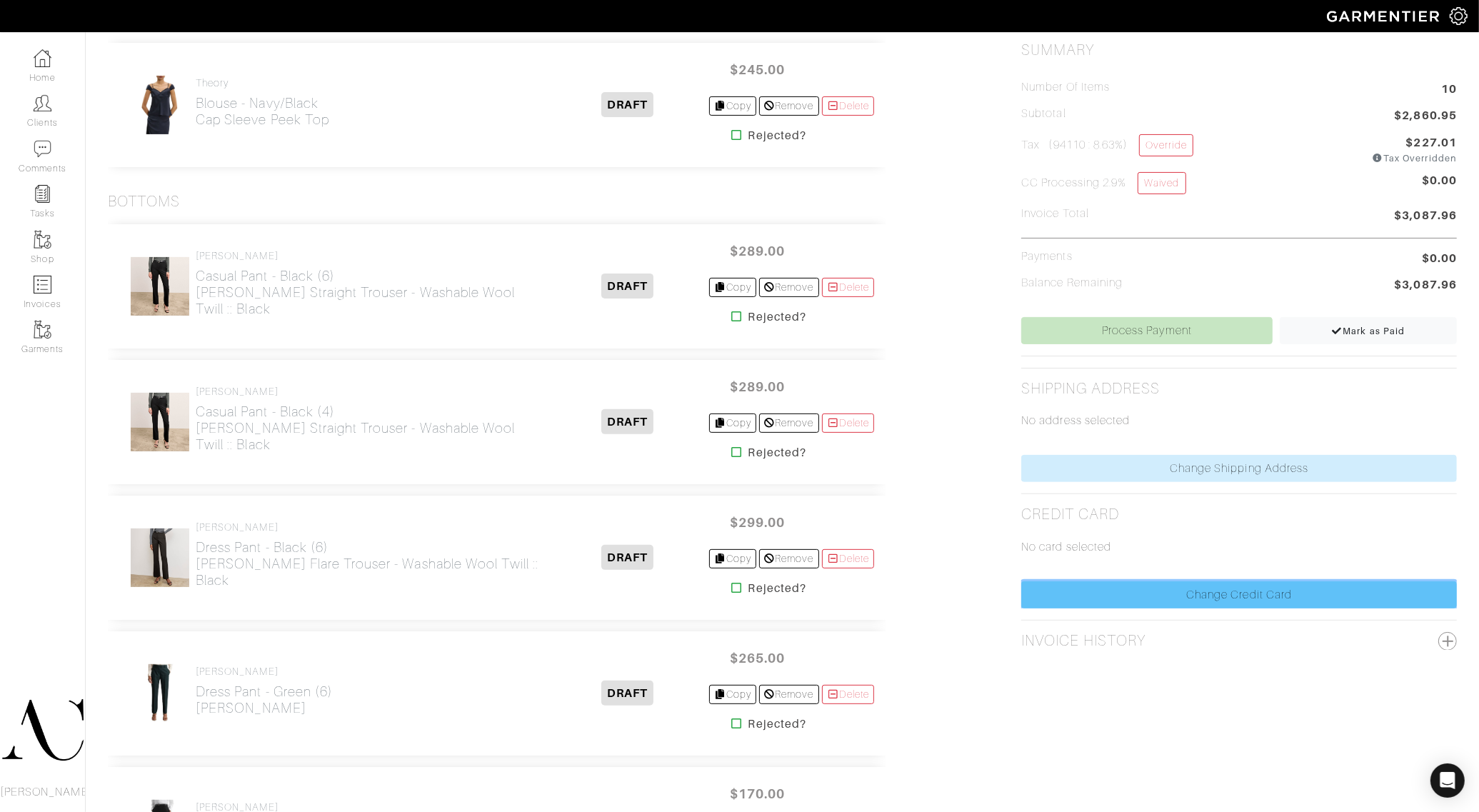
click at [1179, 594] on link "Change Credit Card" at bounding box center [1239, 595] width 436 height 27
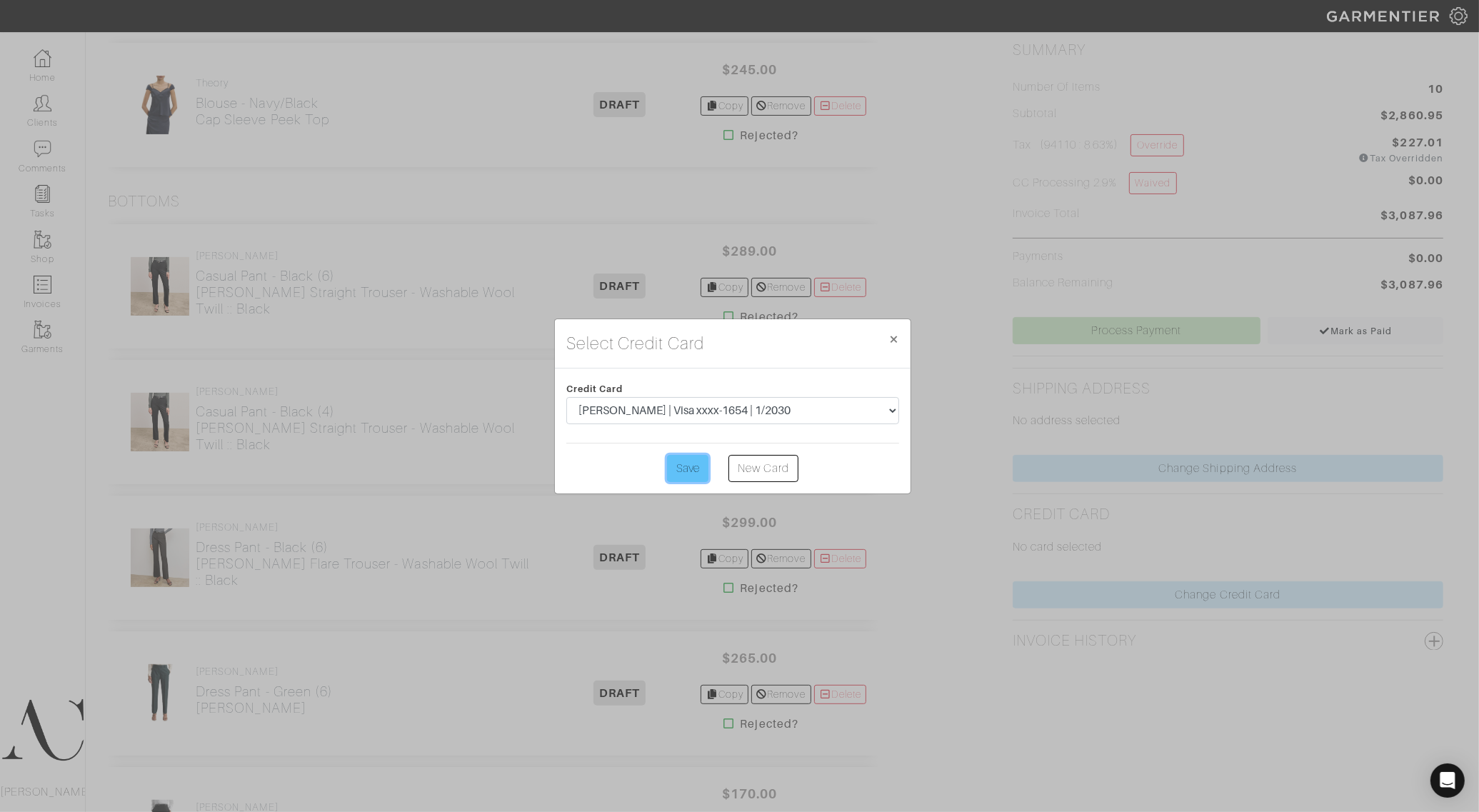
click at [680, 472] on input "Save" at bounding box center [688, 469] width 42 height 27
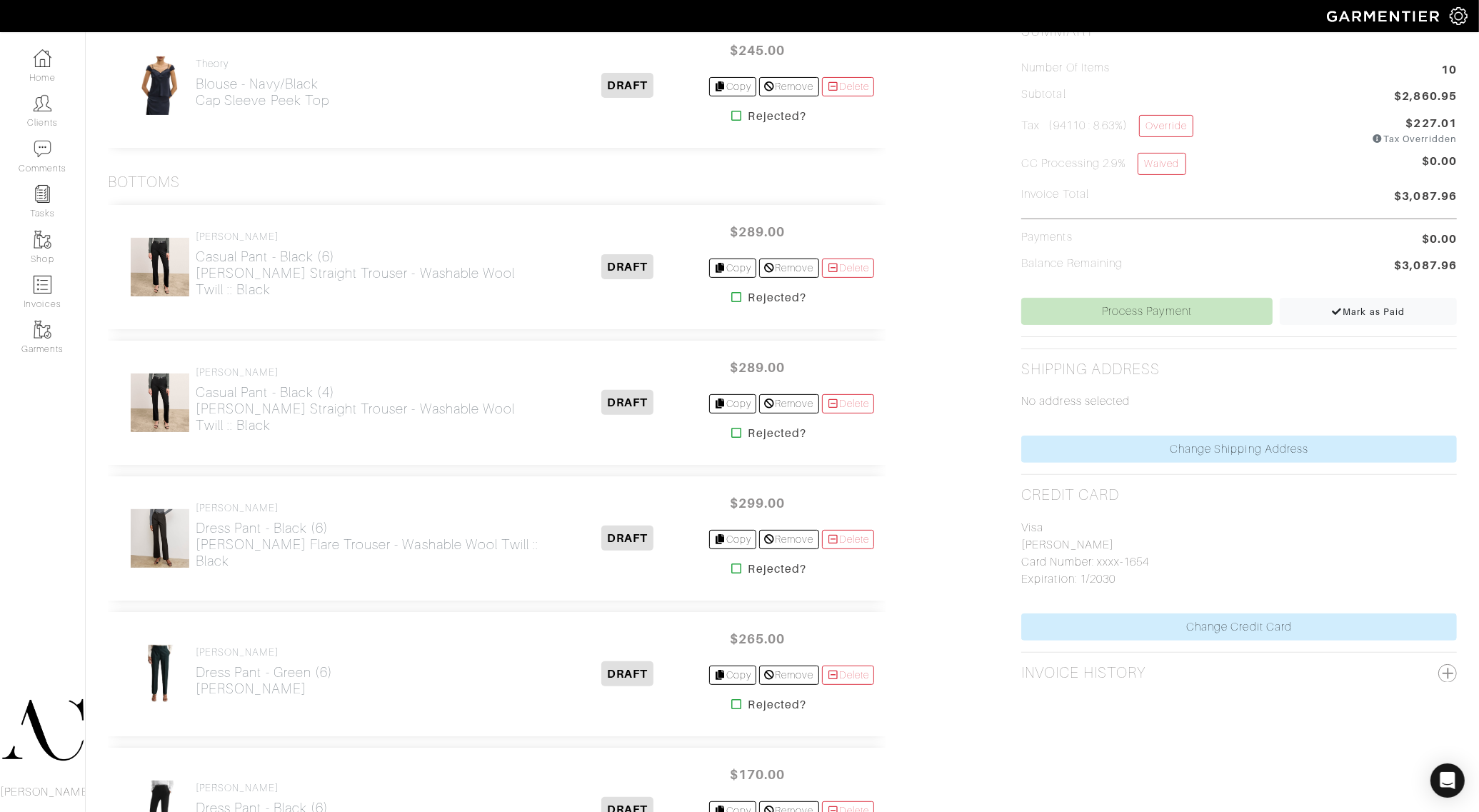
scroll to position [357, 0]
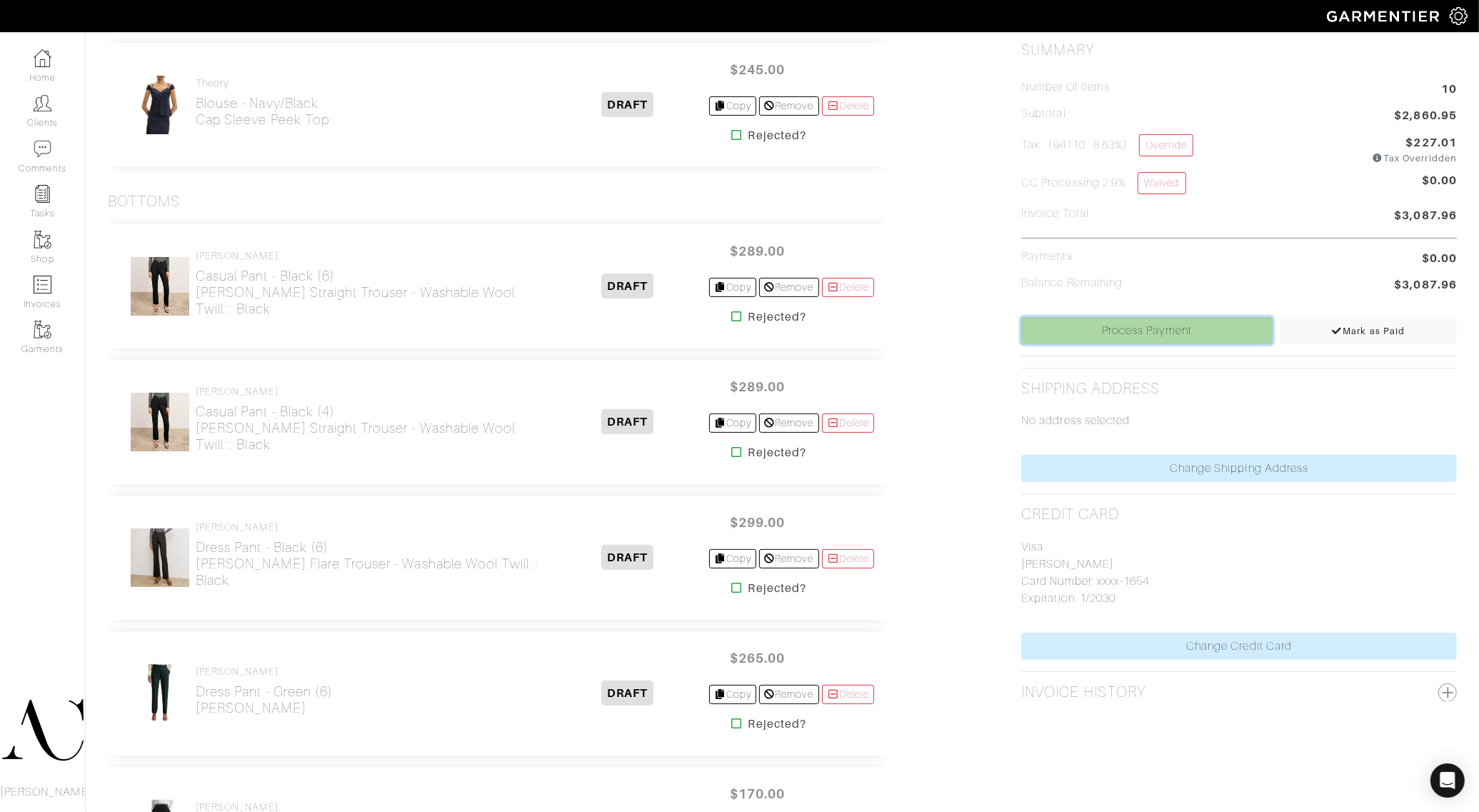
click at [1176, 338] on link "Process Payment" at bounding box center [1147, 331] width 251 height 27
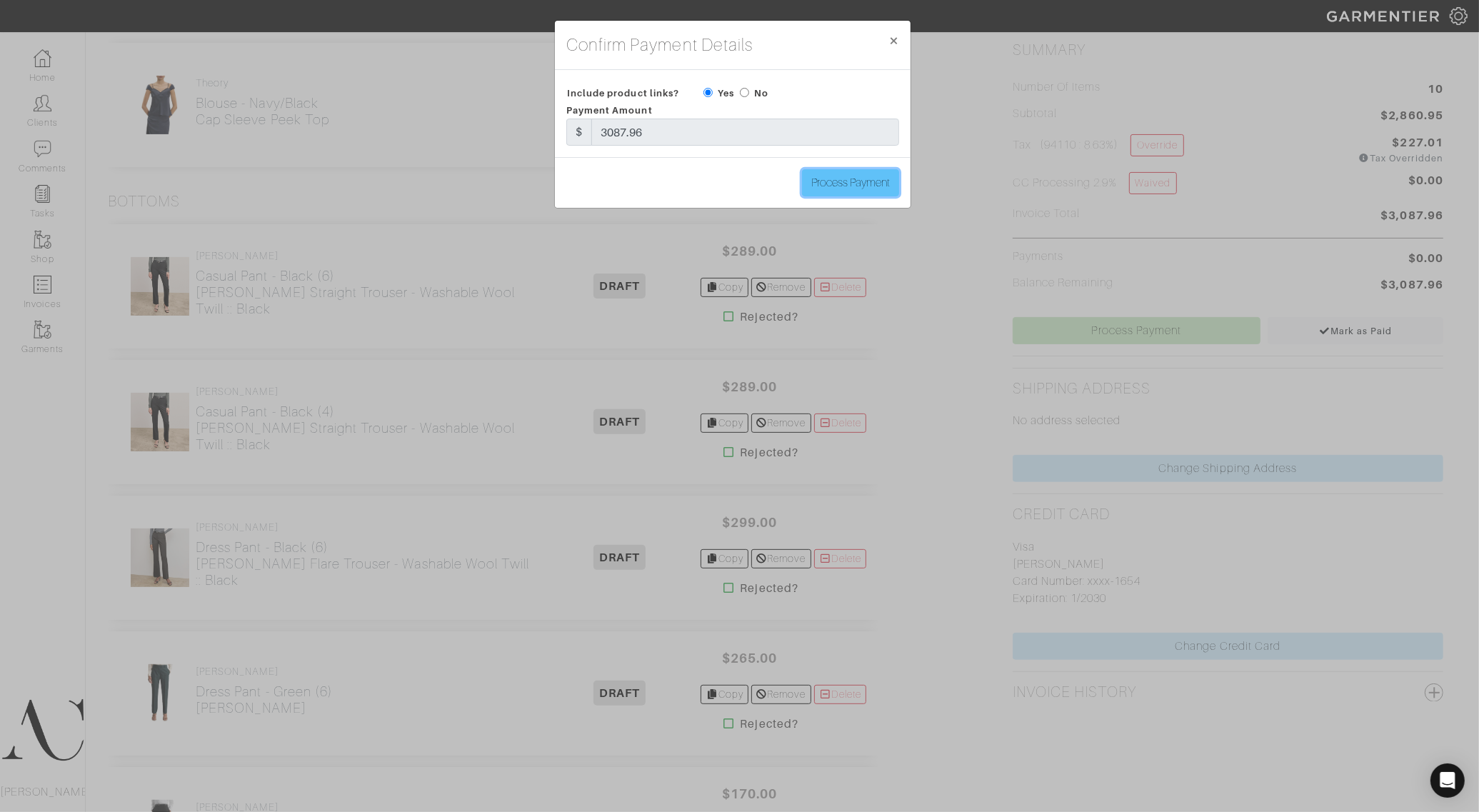
click at [856, 187] on input "Process Payment" at bounding box center [850, 183] width 97 height 27
type input "Process Payment"
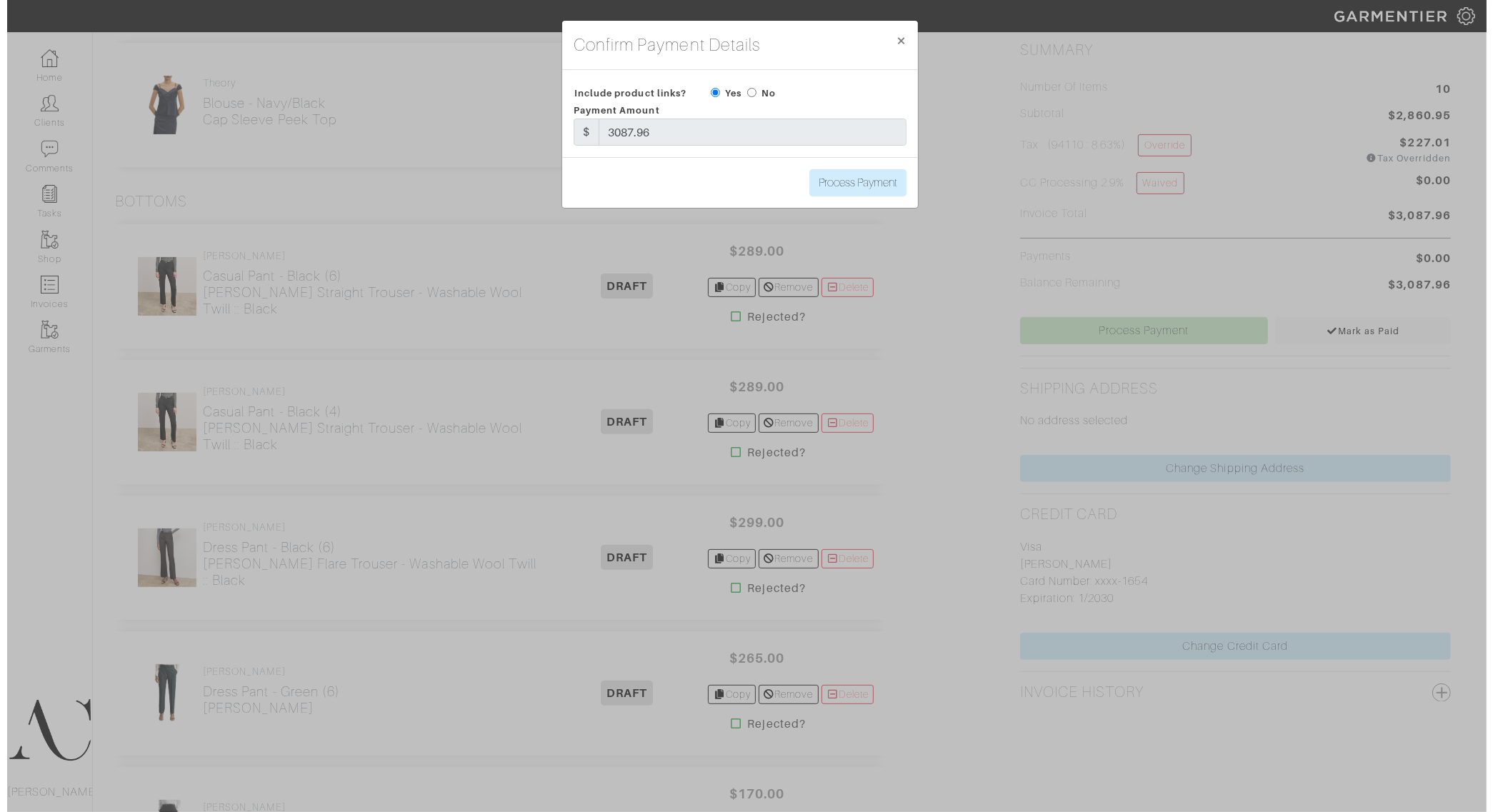
scroll to position [0, 0]
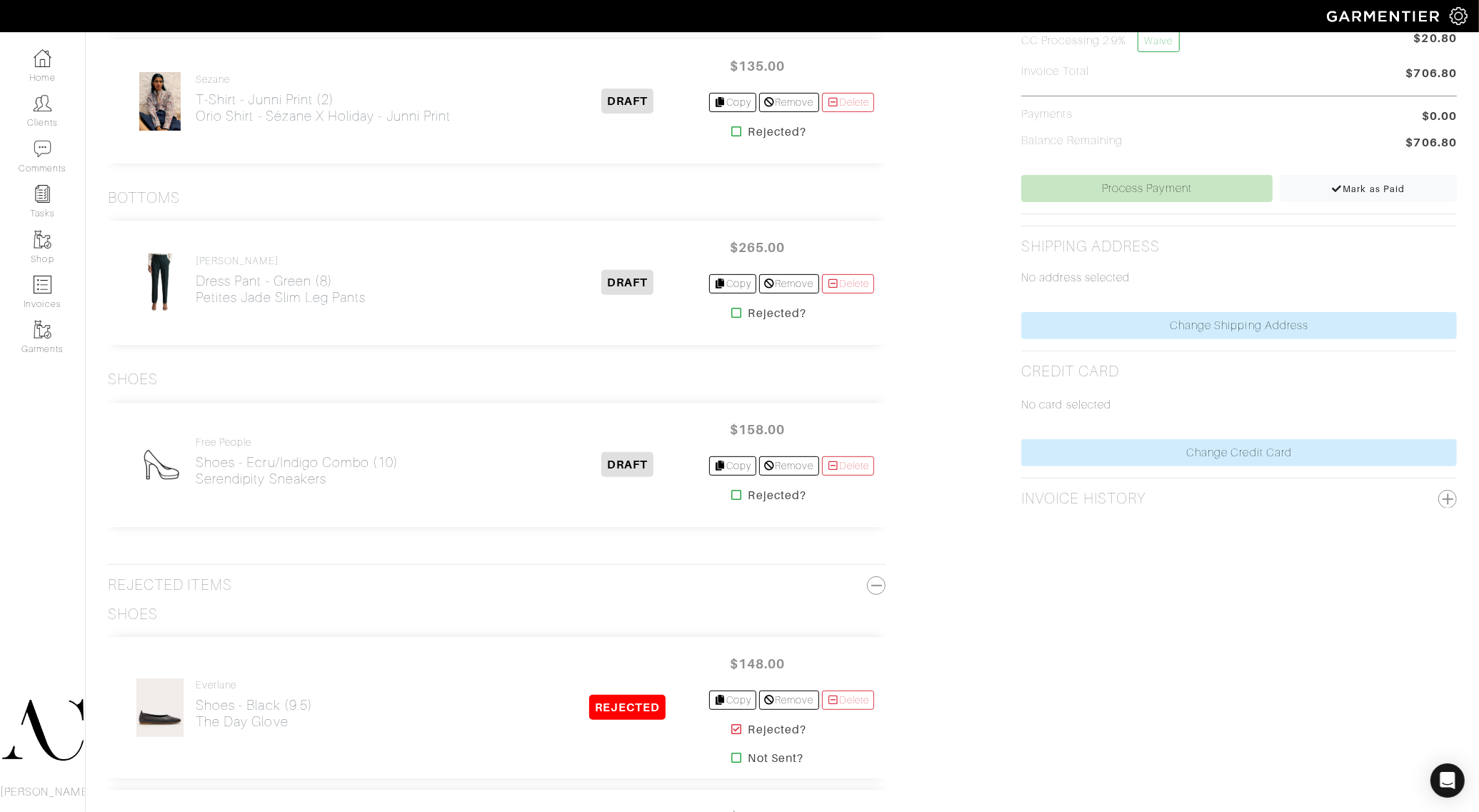
scroll to position [536, 0]
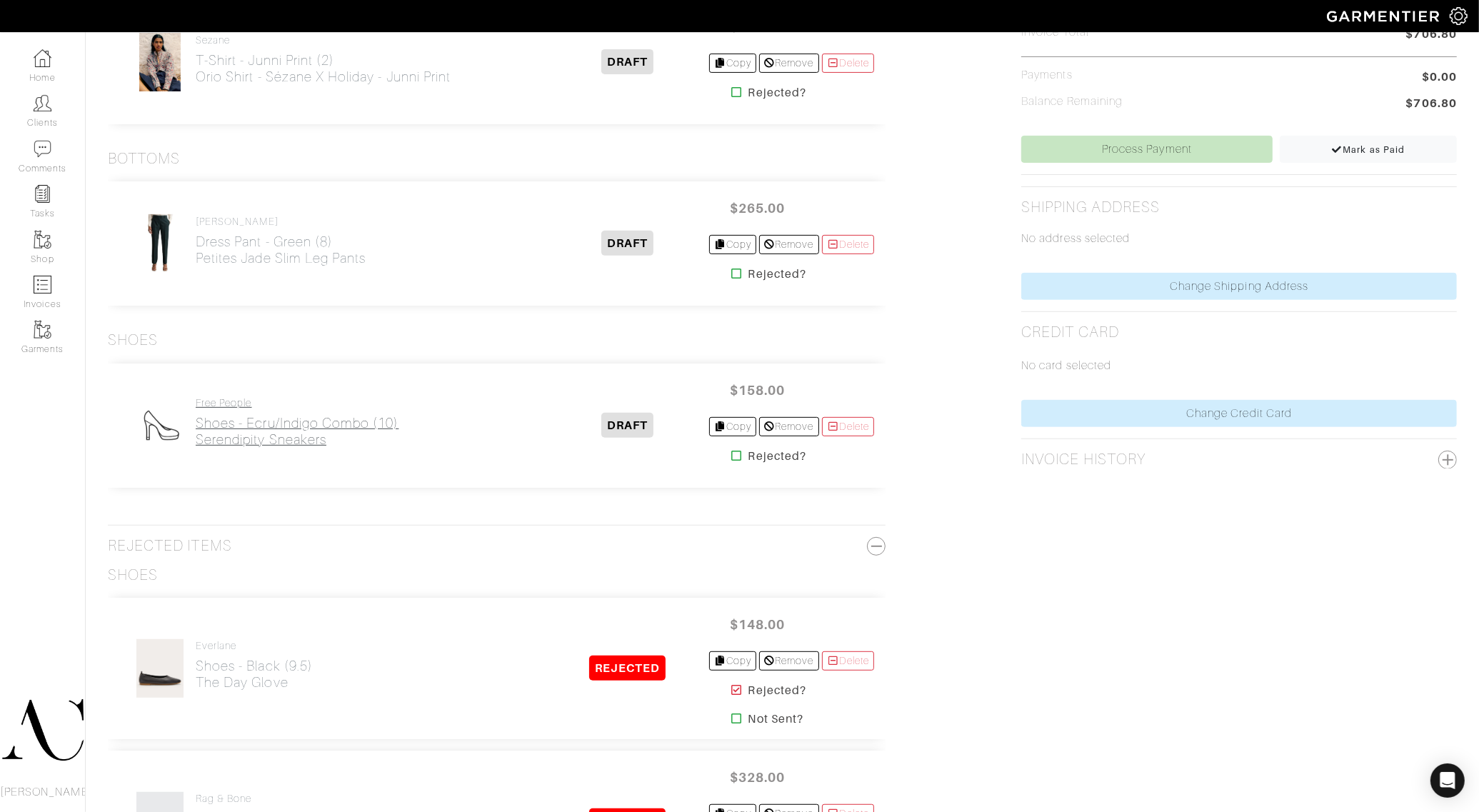
click at [290, 432] on h2 "Shoes - Ecru/Indigo Combo (10) Serendipity Sneakers" at bounding box center [298, 431] width 204 height 33
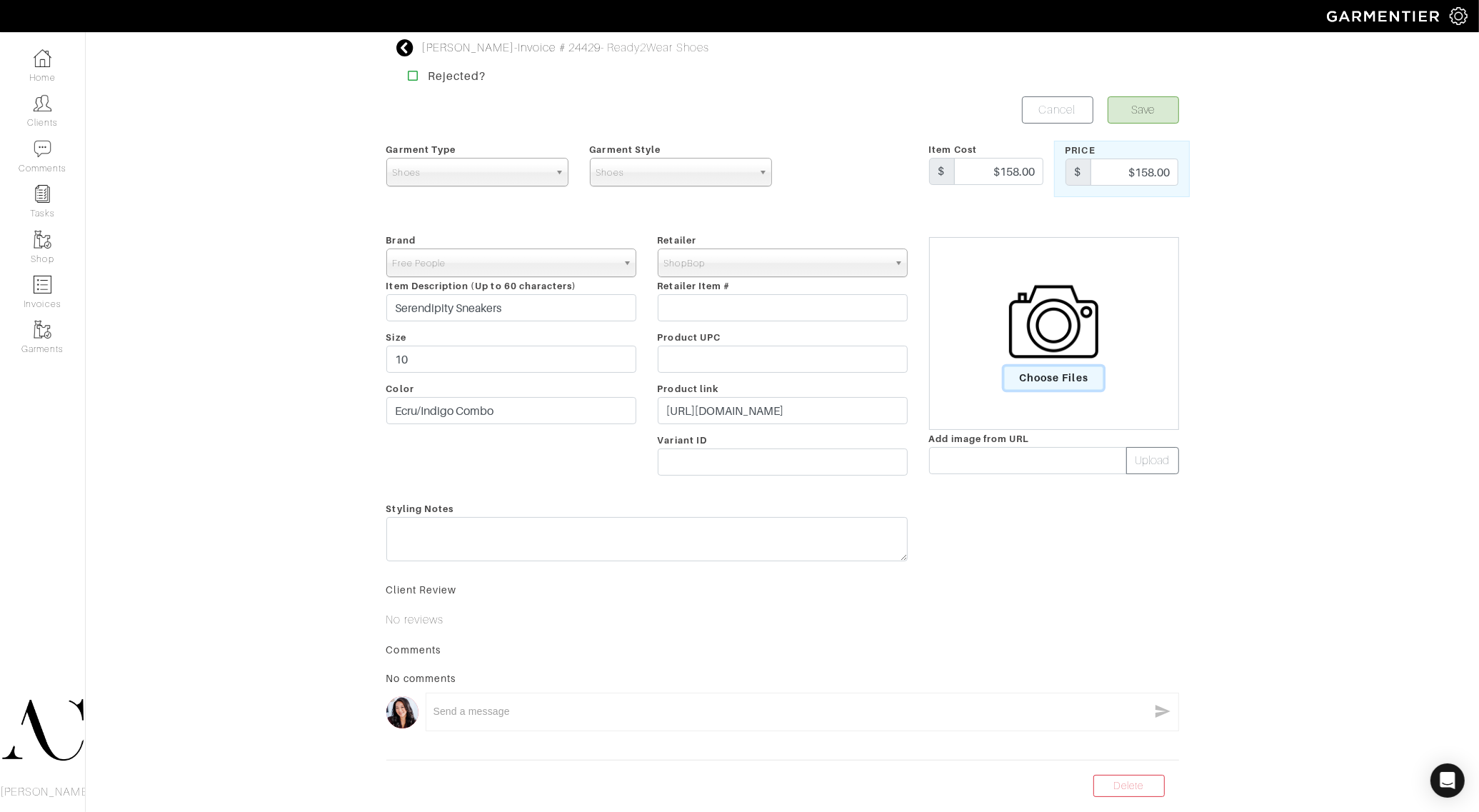
click at [1055, 379] on span "Choose Files" at bounding box center [1054, 378] width 99 height 24
click at [0, 0] on input "Choose Files" at bounding box center [0, 0] width 0 height 0
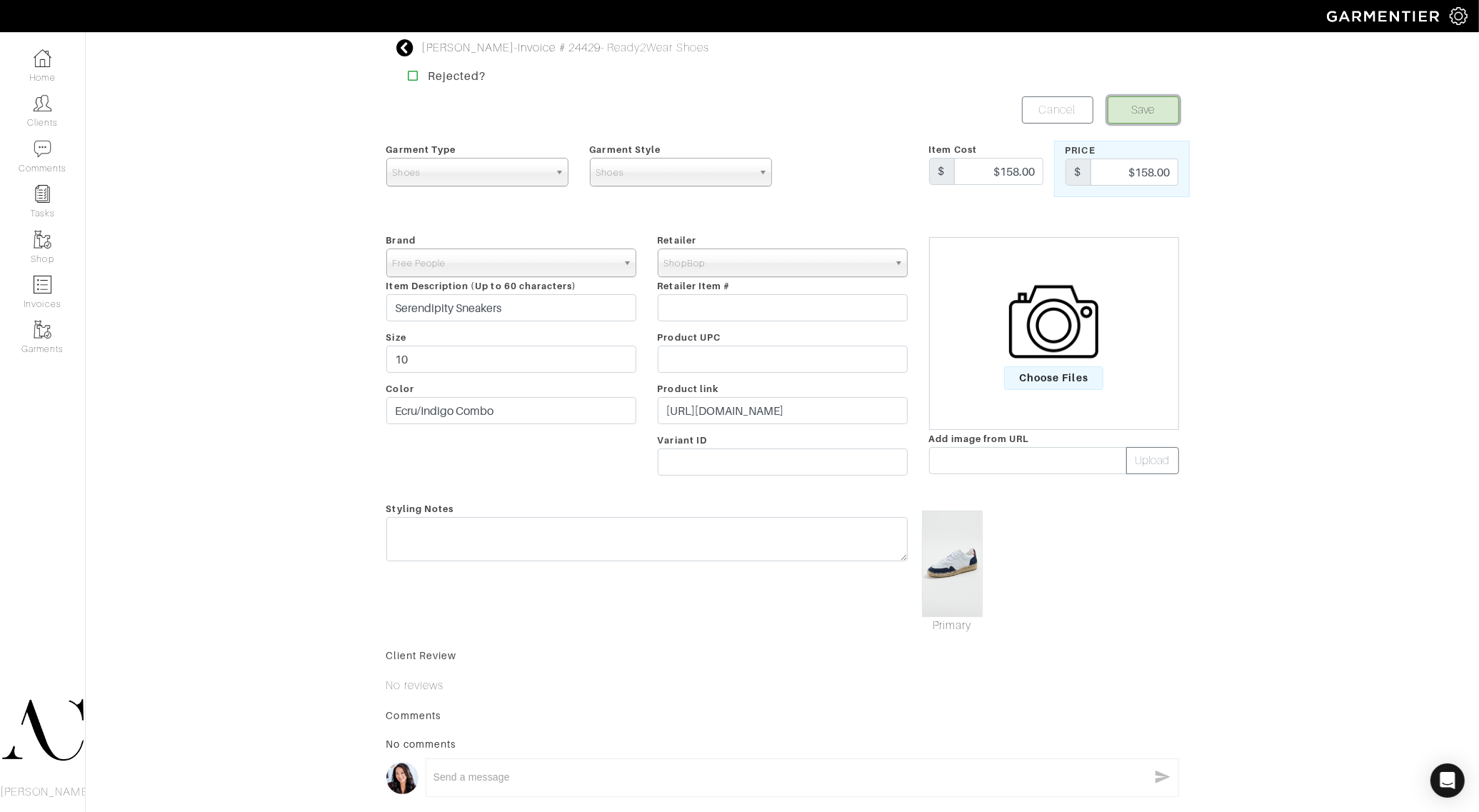
click at [1145, 113] on button "Save" at bounding box center [1143, 110] width 71 height 27
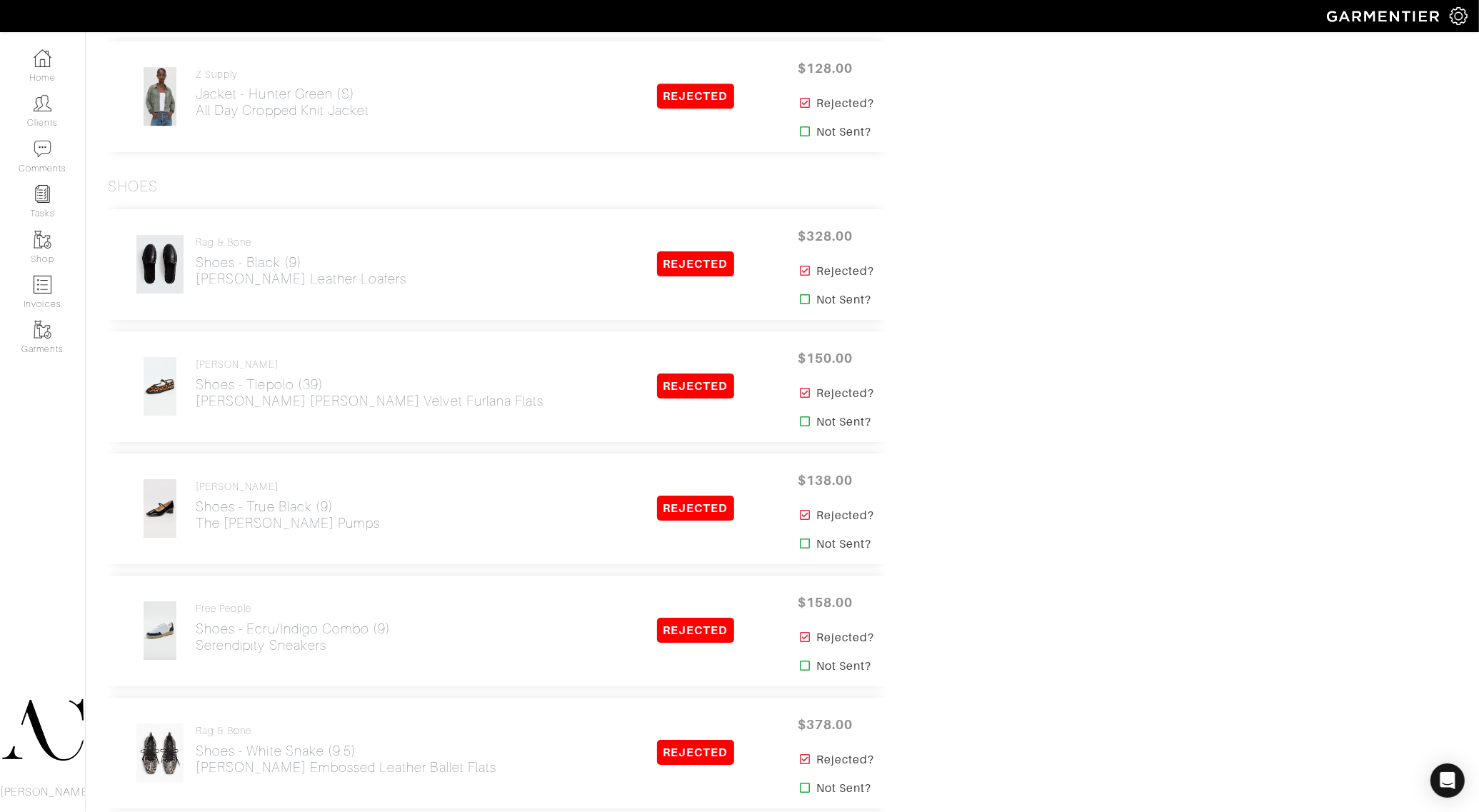
scroll to position [5089, 0]
